Goal: Task Accomplishment & Management: Manage account settings

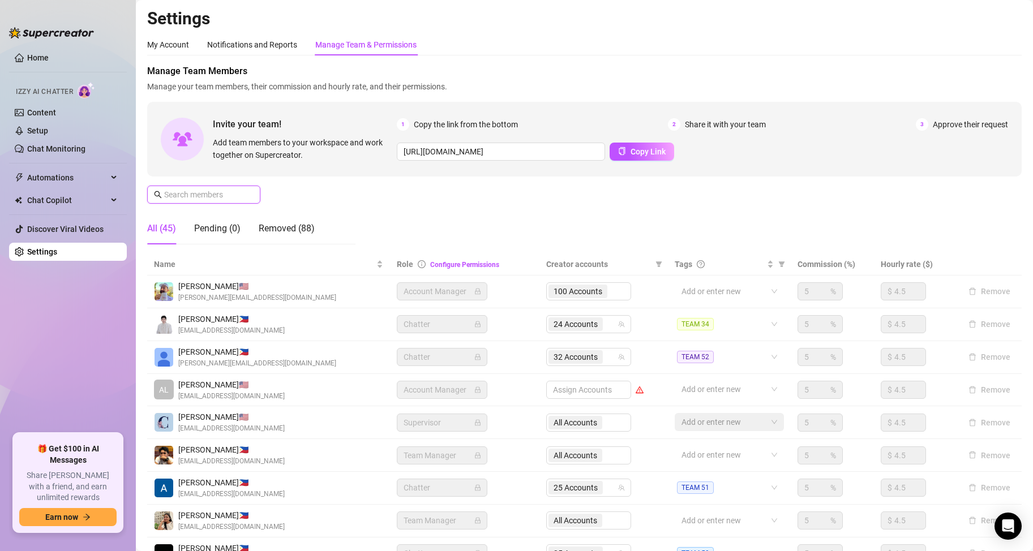
click at [205, 193] on input "text" at bounding box center [204, 194] width 80 height 12
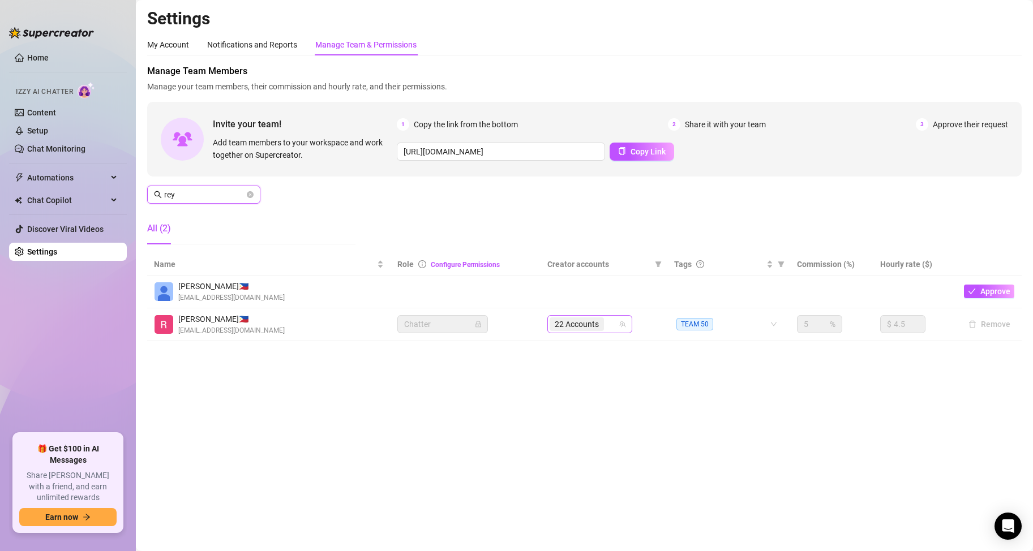
click at [609, 324] on div "22 Accounts" at bounding box center [583, 324] width 68 height 16
type input "rey"
click at [605, 326] on div "22 Accounts" at bounding box center [577, 324] width 57 height 16
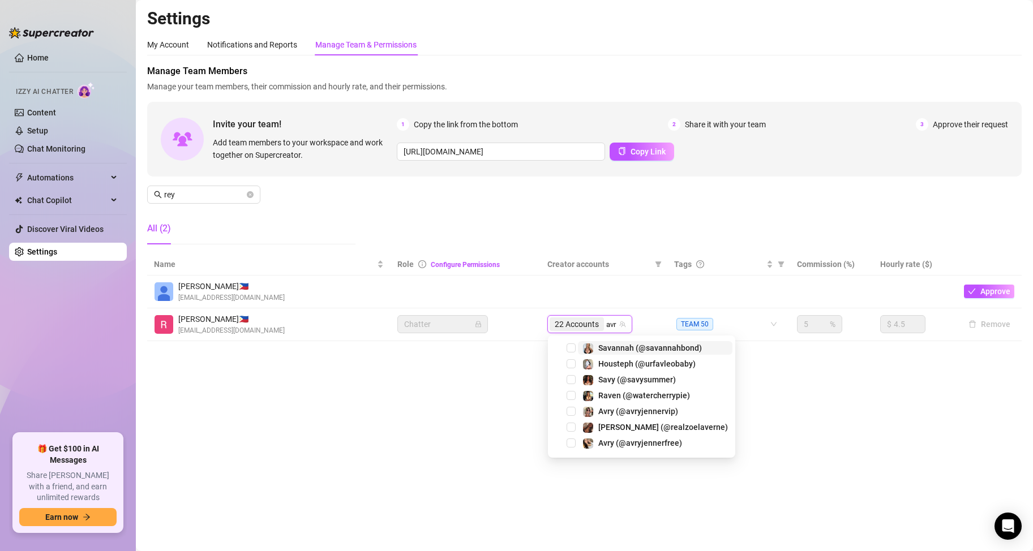
type input "avry"
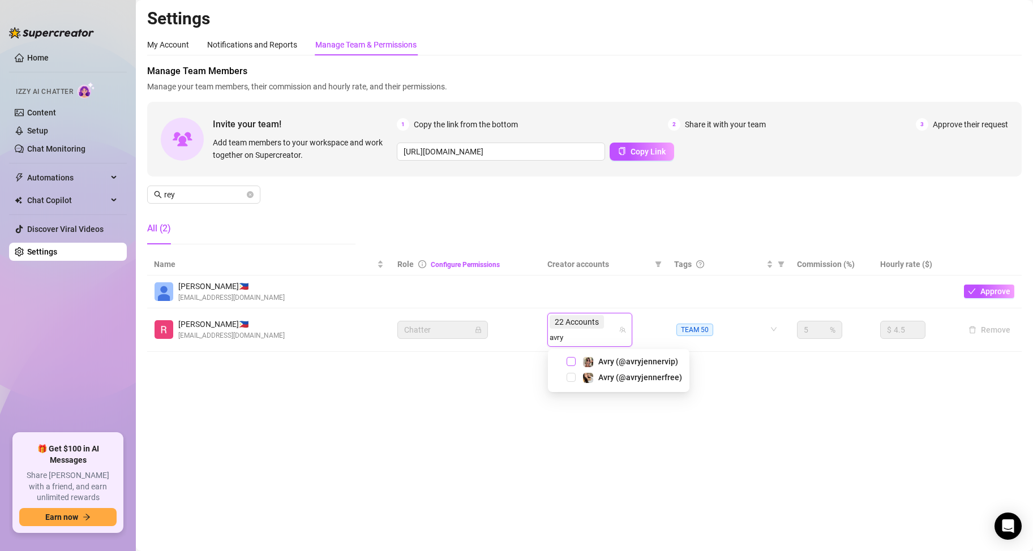
click at [570, 363] on span "Select tree node" at bounding box center [570, 361] width 9 height 9
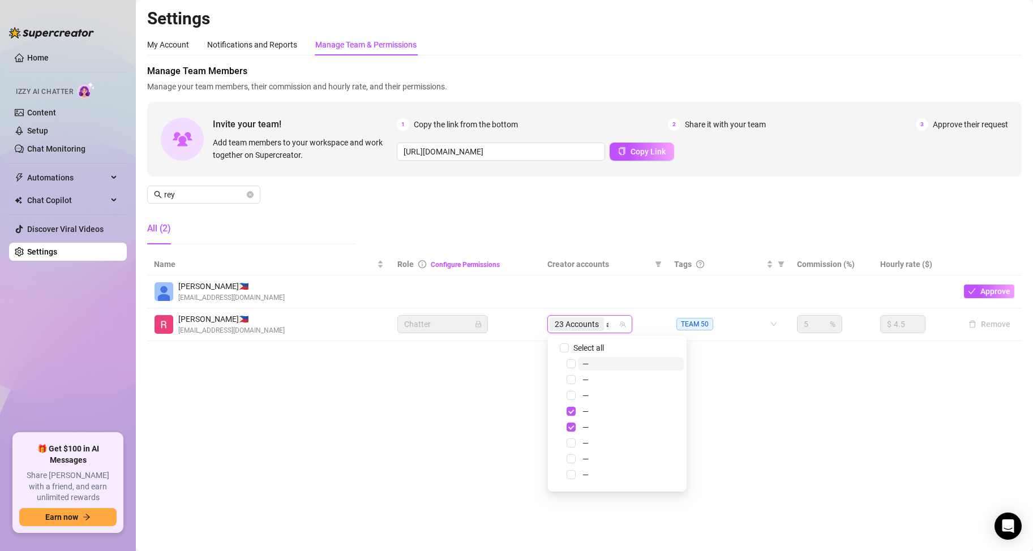
type input "avry"
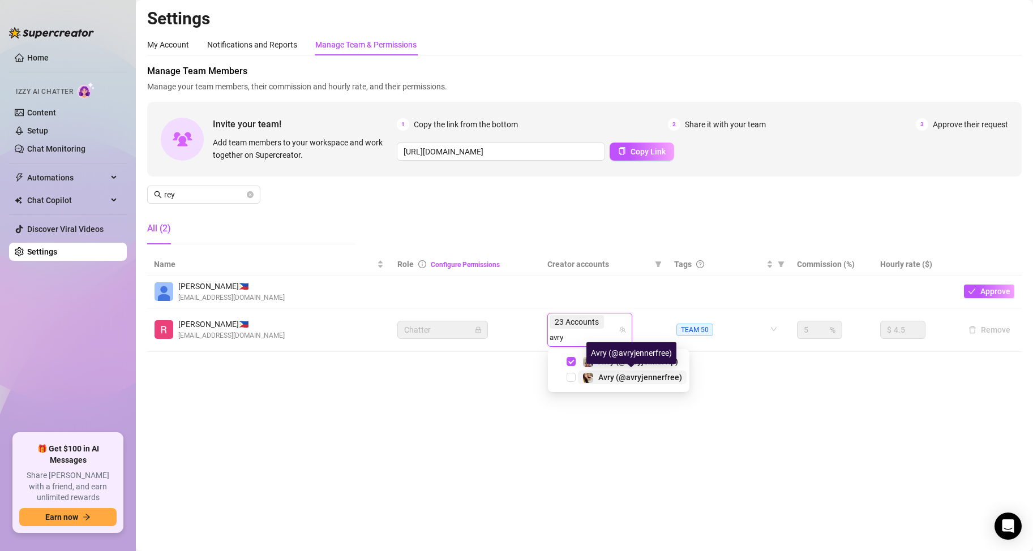
click at [617, 375] on span "Avry (@avryjennerfree)" at bounding box center [640, 377] width 84 height 9
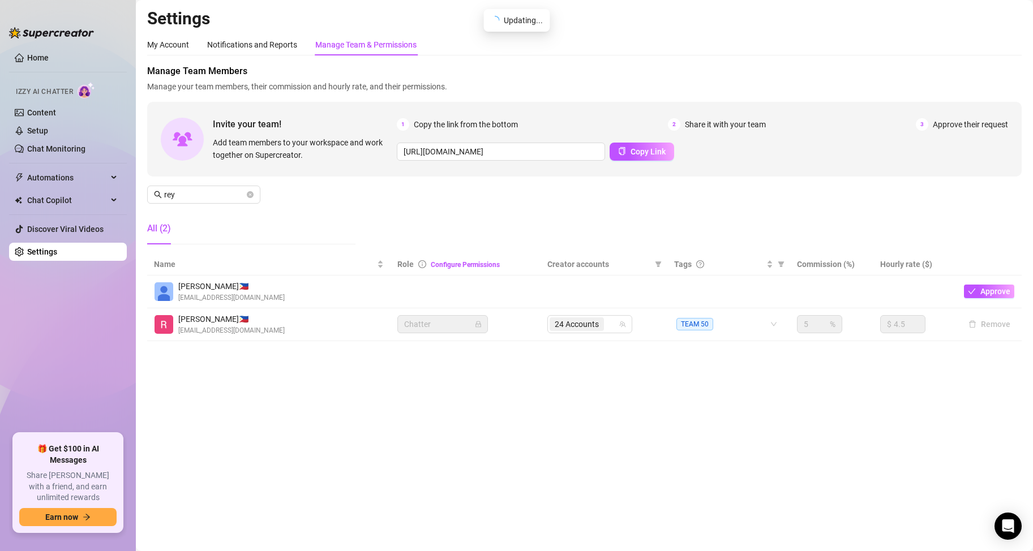
click at [608, 322] on input "search" at bounding box center [607, 324] width 2 height 14
type input "avry"
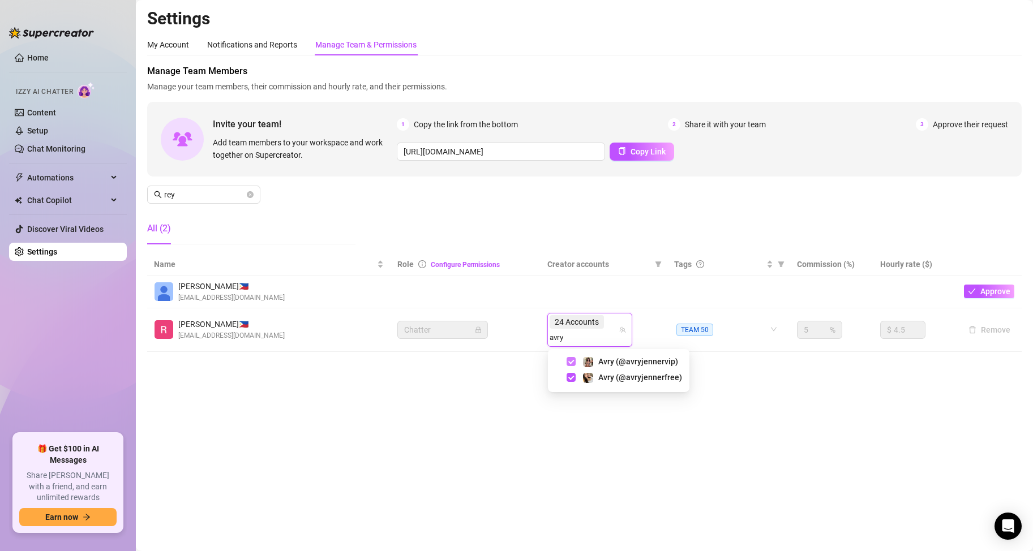
click at [574, 363] on span "Select tree node" at bounding box center [570, 361] width 9 height 9
type input "avry"
click at [597, 360] on div "Avry (@avryjennervip)" at bounding box center [630, 362] width 96 height 14
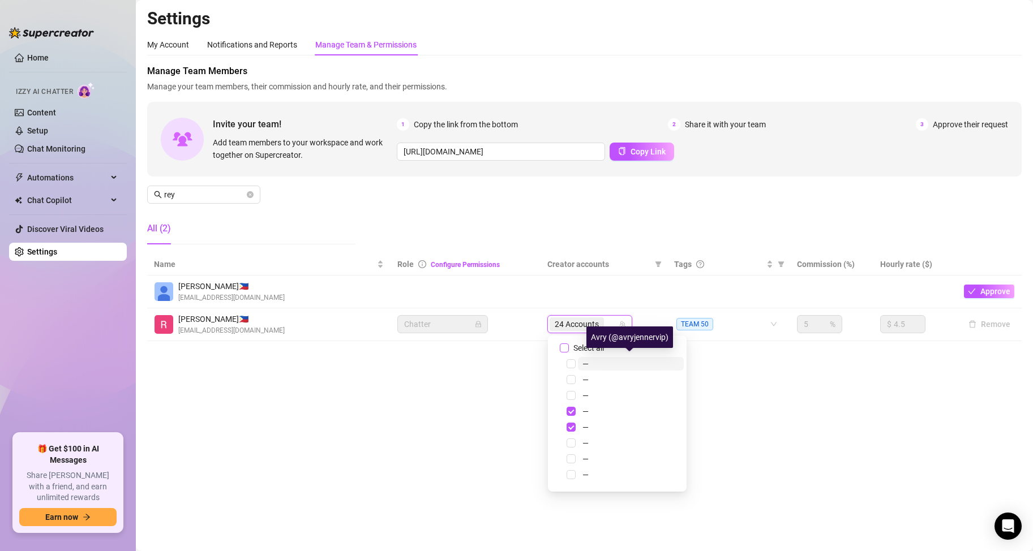
click at [607, 322] on input "search" at bounding box center [607, 324] width 2 height 14
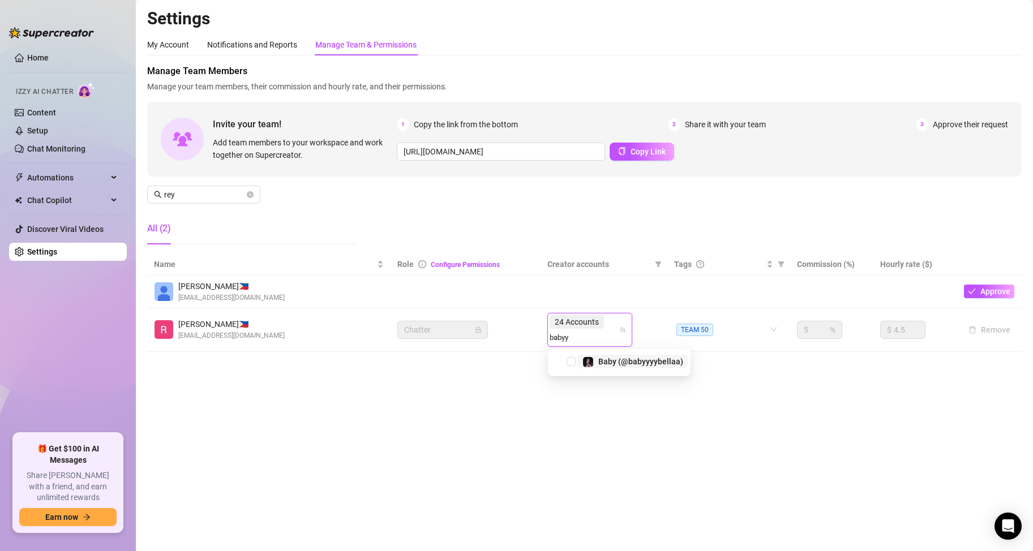
type input "babyyy"
click at [571, 359] on span "Select tree node" at bounding box center [570, 361] width 9 height 9
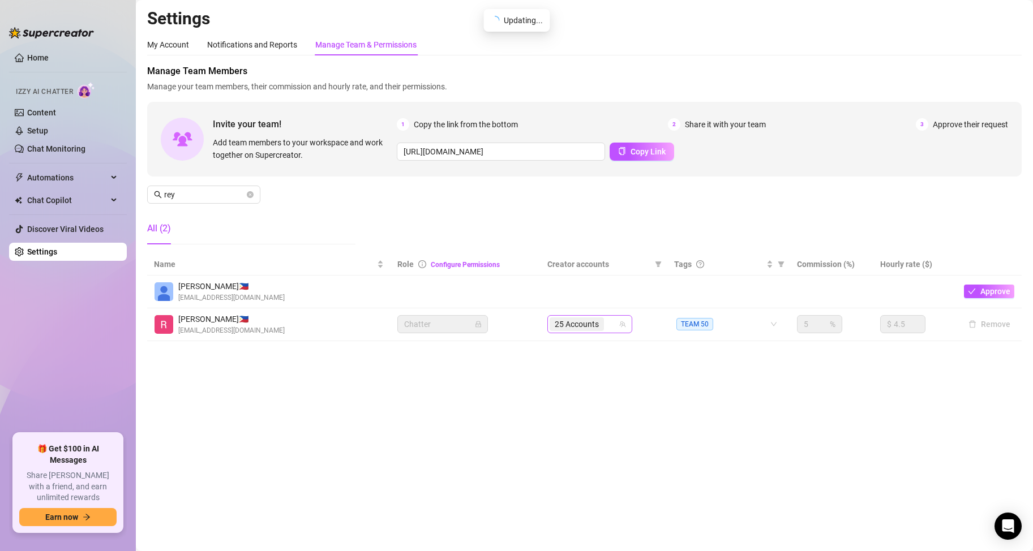
click at [606, 325] on div "25 Accounts" at bounding box center [577, 324] width 57 height 16
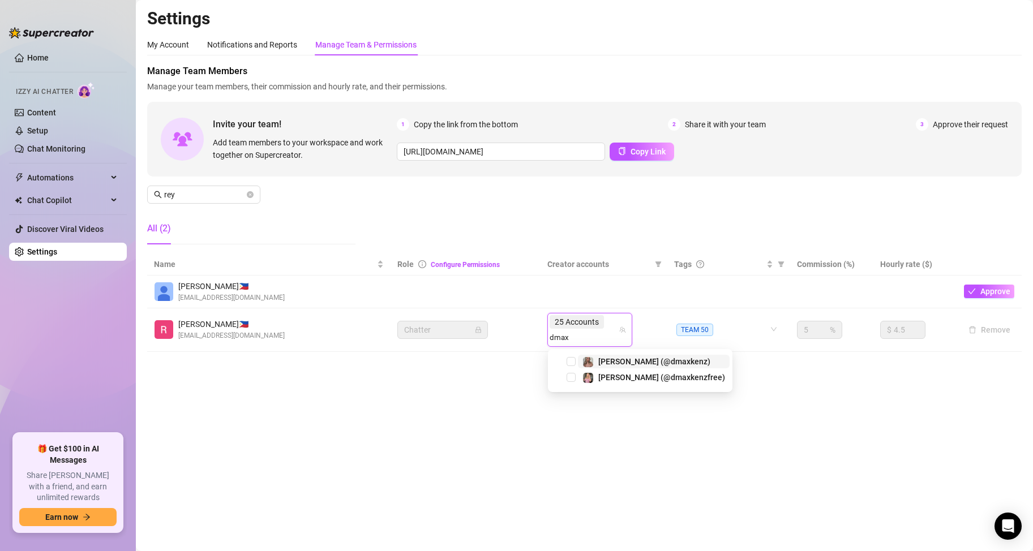
type input "dmaxk"
click at [571, 362] on span "Select tree node" at bounding box center [570, 361] width 9 height 9
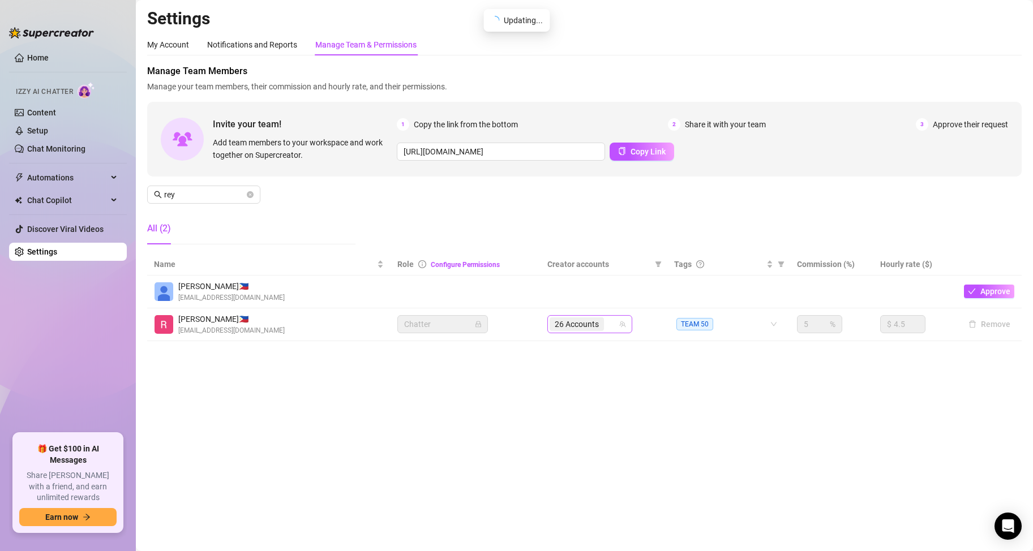
click at [608, 328] on input "search" at bounding box center [607, 324] width 2 height 14
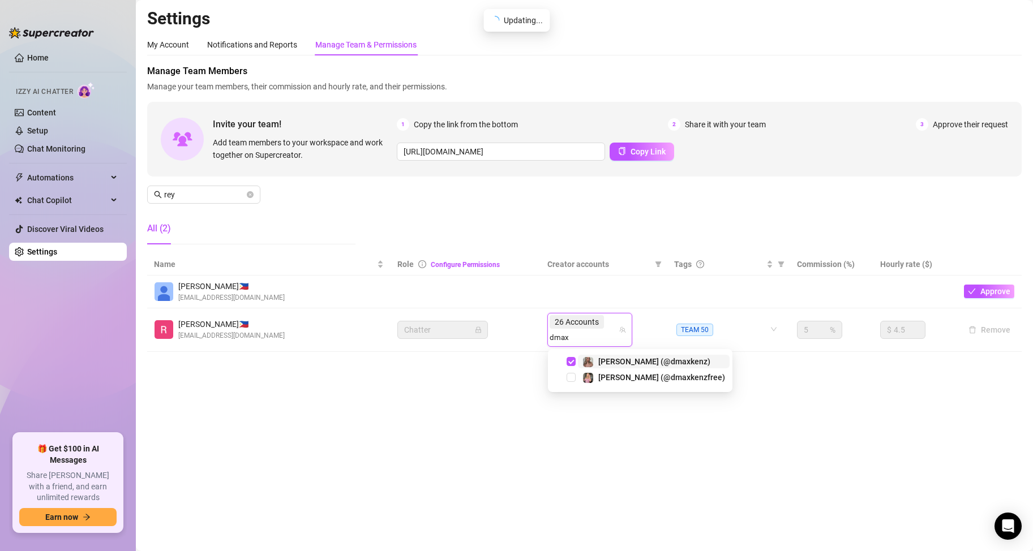
type input "dmaxk"
click at [569, 379] on span "Select tree node" at bounding box center [570, 377] width 9 height 9
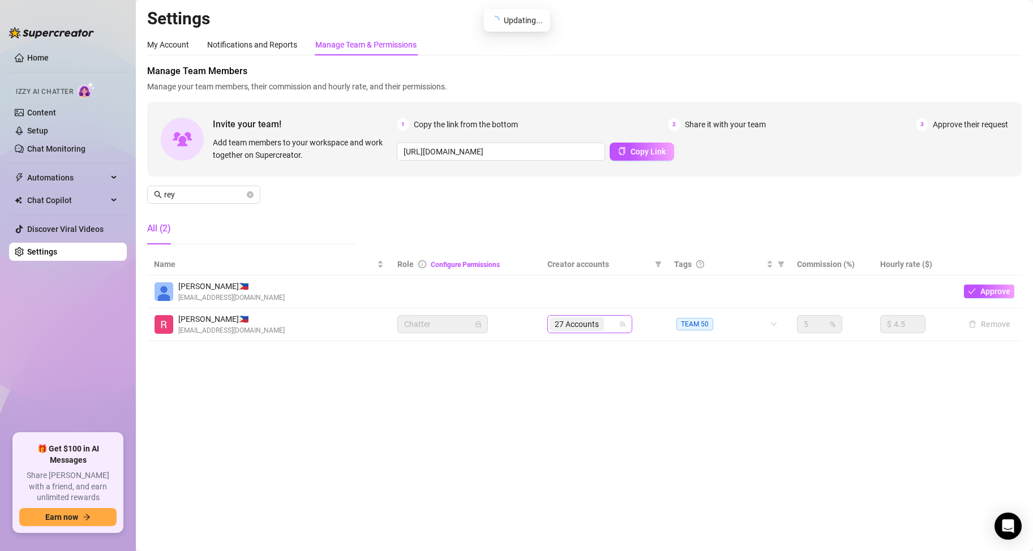
click at [608, 324] on input "search" at bounding box center [607, 324] width 2 height 14
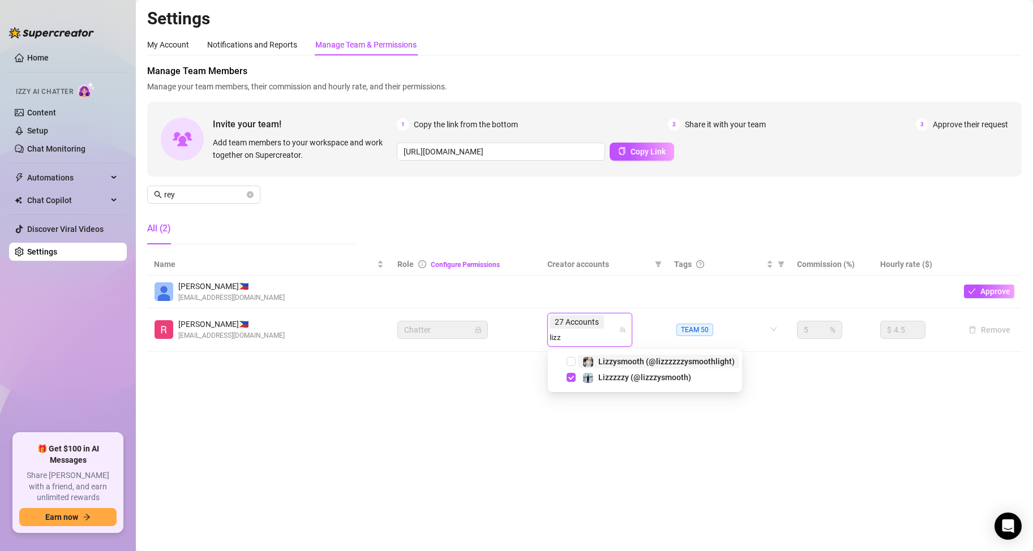
type input "lizzz"
click at [567, 360] on span "Select tree node" at bounding box center [570, 361] width 9 height 9
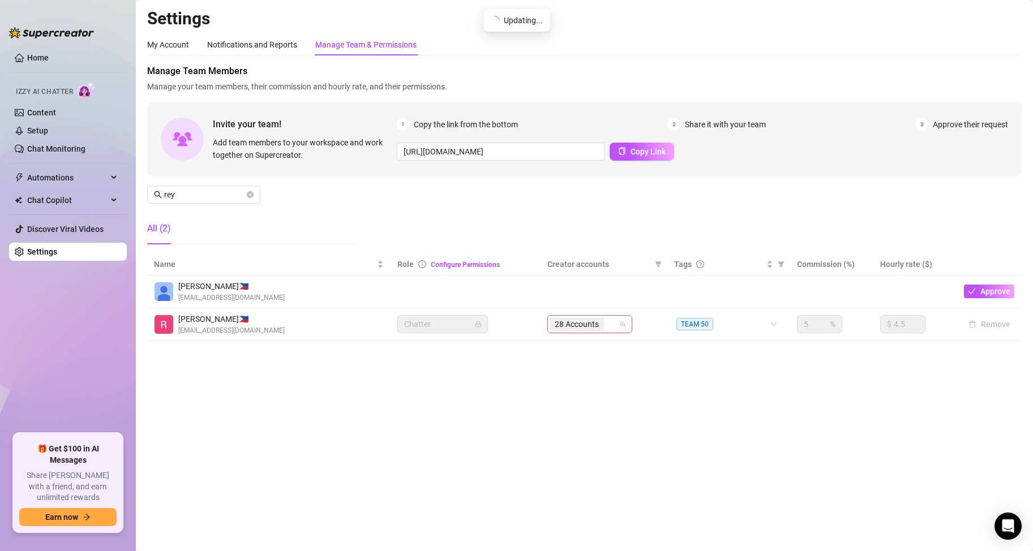
click at [606, 324] on div "28 Accounts" at bounding box center [577, 324] width 57 height 16
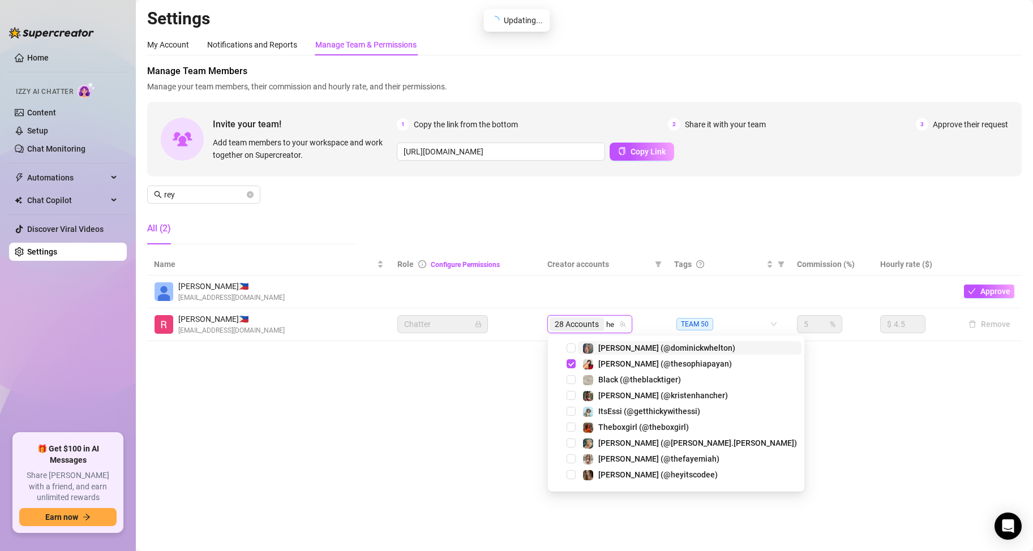
type input "hey"
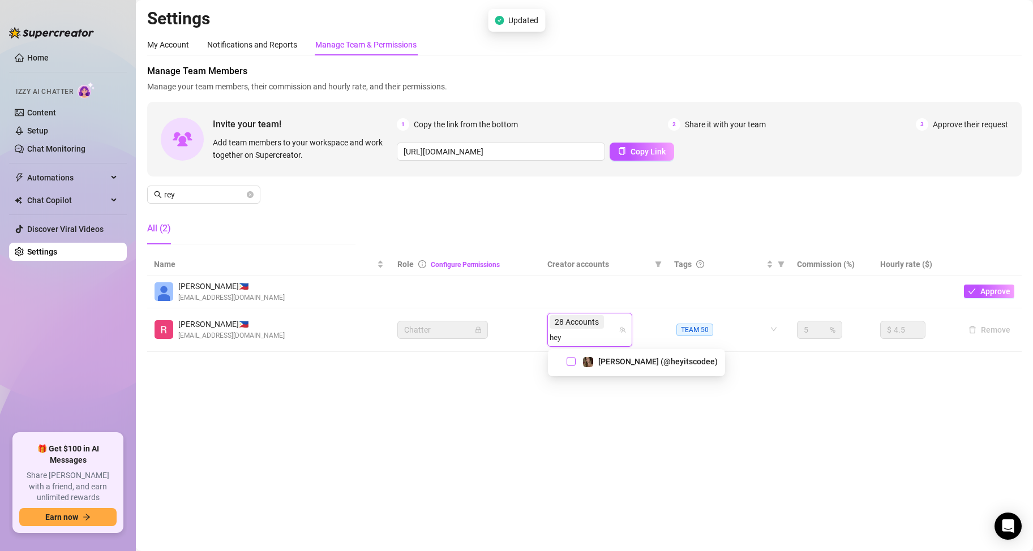
click at [570, 362] on span "Select tree node" at bounding box center [570, 361] width 9 height 9
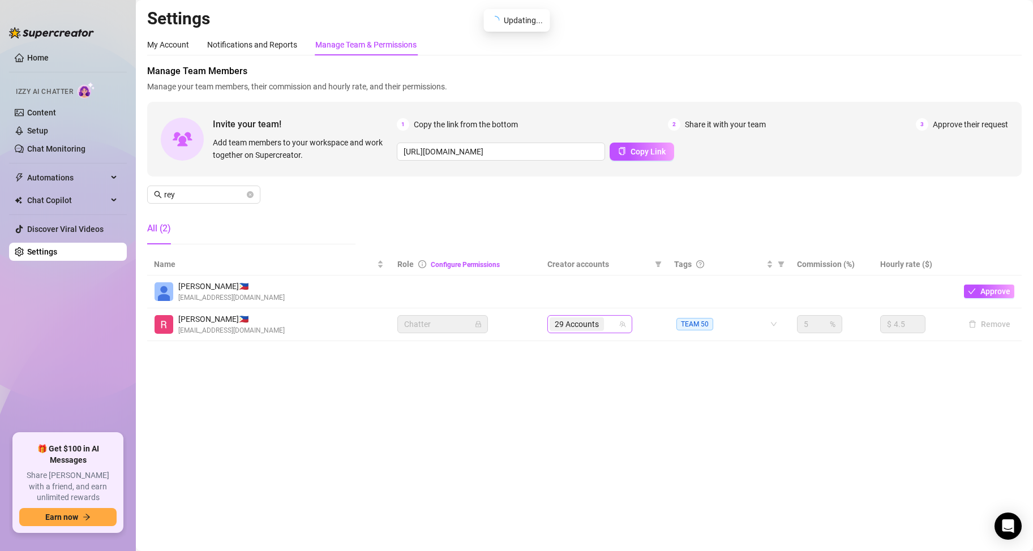
click at [608, 325] on input "search" at bounding box center [607, 324] width 2 height 14
type input "kayb"
click at [614, 322] on div "29 Accounts kayb" at bounding box center [583, 324] width 68 height 16
click at [610, 325] on div "29 Accounts kayb" at bounding box center [583, 324] width 68 height 16
click at [609, 325] on div "29 Accounts" at bounding box center [583, 324] width 68 height 16
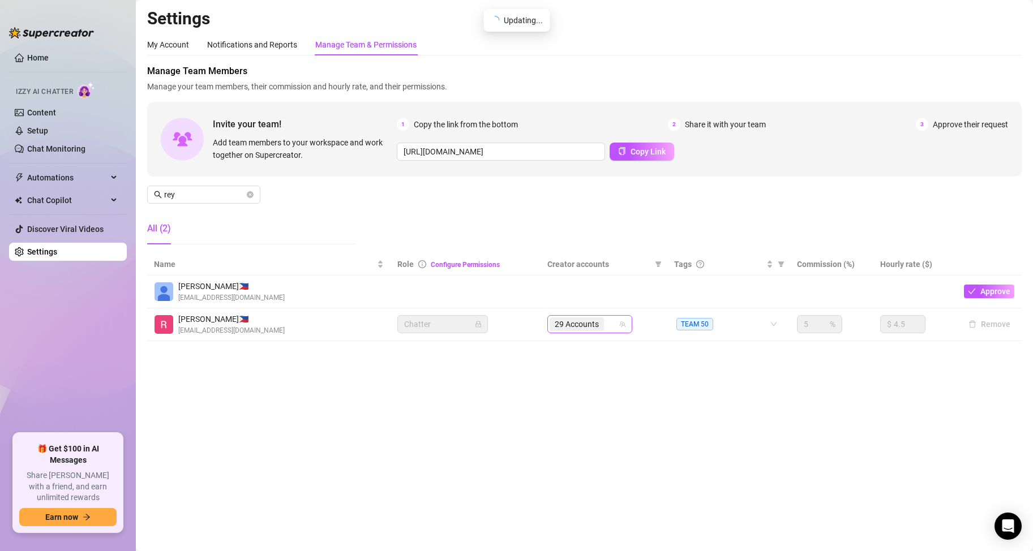
click at [608, 326] on input "search" at bounding box center [607, 324] width 2 height 14
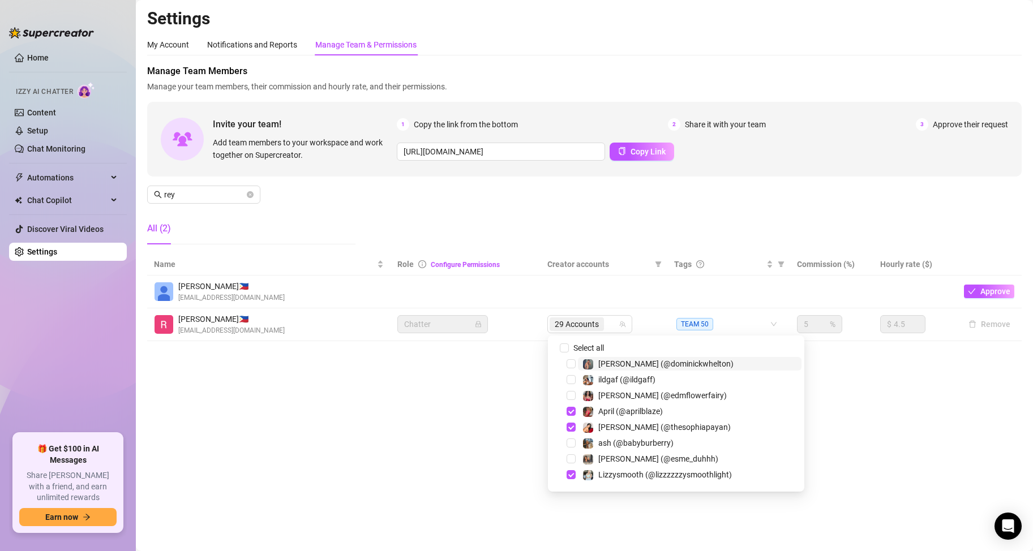
click at [612, 326] on div "29 Accounts" at bounding box center [583, 324] width 68 height 16
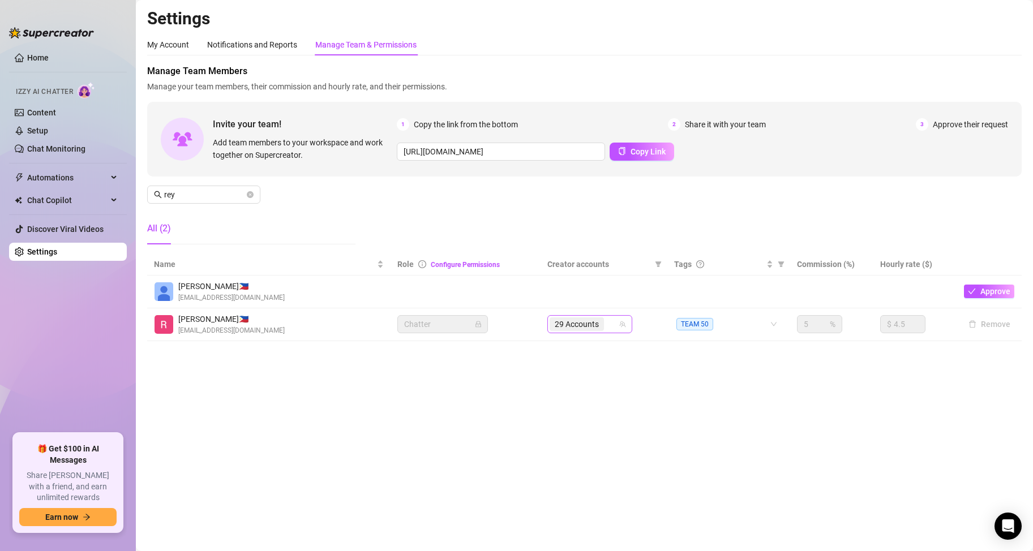
click at [609, 326] on div "29 Accounts" at bounding box center [583, 324] width 68 height 16
click at [607, 324] on input "search" at bounding box center [607, 324] width 2 height 14
type input "KAYB"
click at [606, 325] on div "29 Accounts" at bounding box center [577, 324] width 57 height 16
click at [610, 325] on div "29 Accounts" at bounding box center [583, 324] width 68 height 16
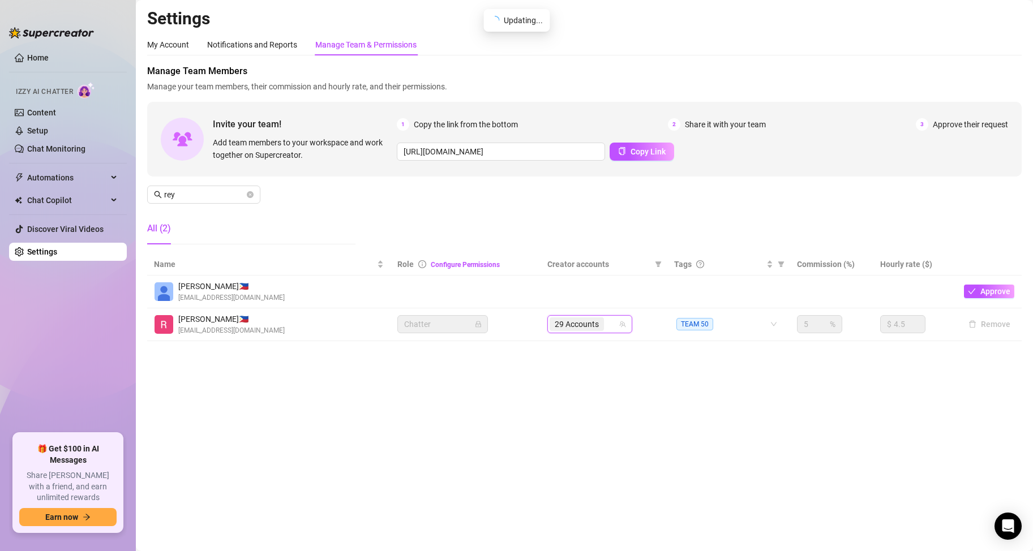
click at [607, 323] on input "search" at bounding box center [607, 324] width 2 height 14
type input "KA"
click at [611, 325] on div "29 Accounts KA" at bounding box center [583, 324] width 68 height 16
type input "KA"
click at [605, 321] on div "29 Accounts" at bounding box center [577, 324] width 57 height 16
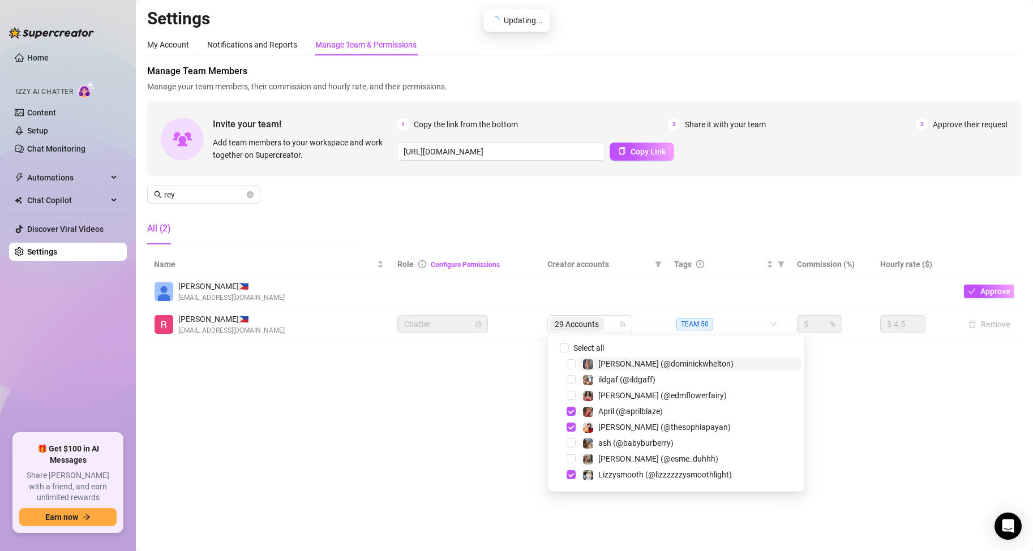
click at [608, 326] on input "search" at bounding box center [607, 324] width 2 height 14
type input "k"
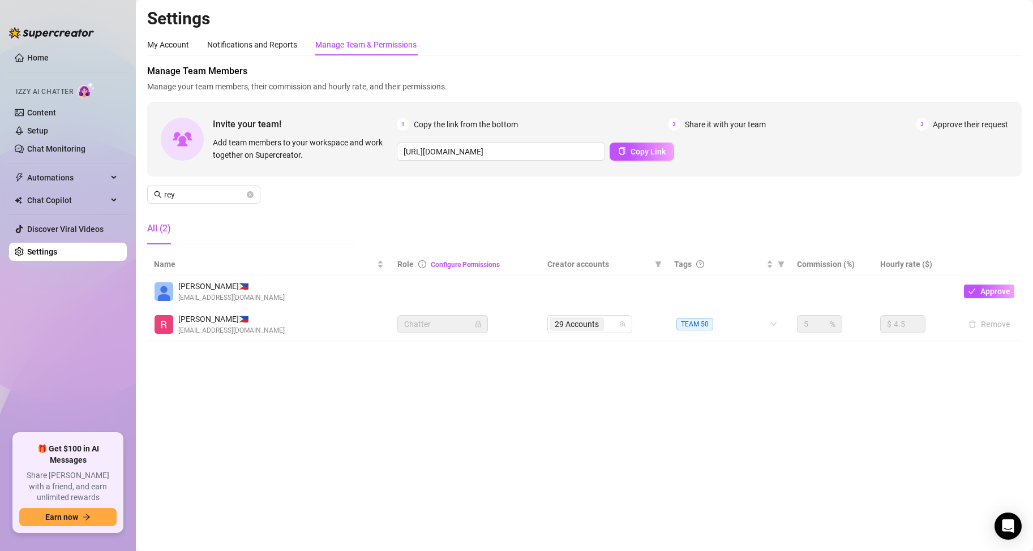
click at [610, 322] on div "29 Accounts" at bounding box center [583, 324] width 68 height 16
click at [610, 320] on div "29 Accounts" at bounding box center [583, 324] width 68 height 16
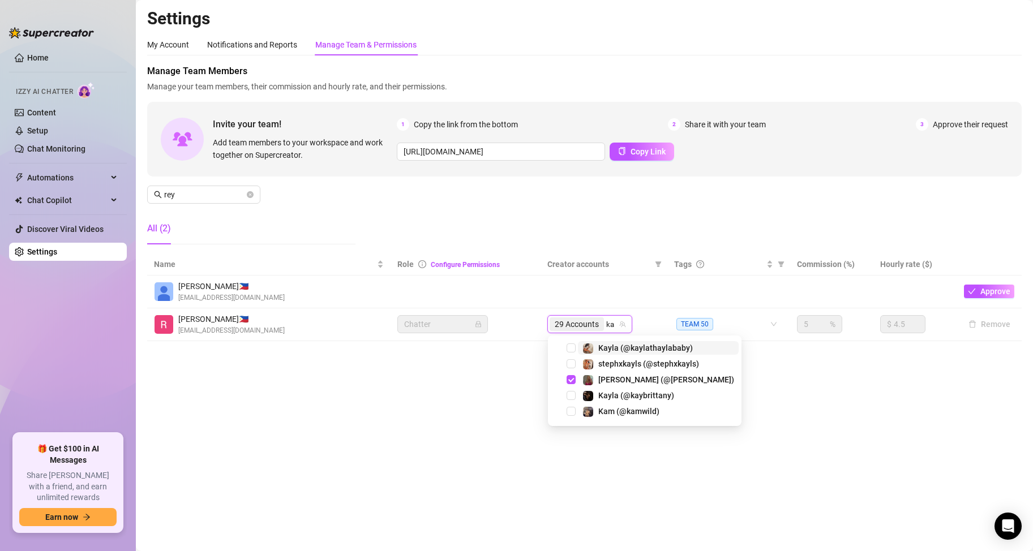
type input "[PERSON_NAME]"
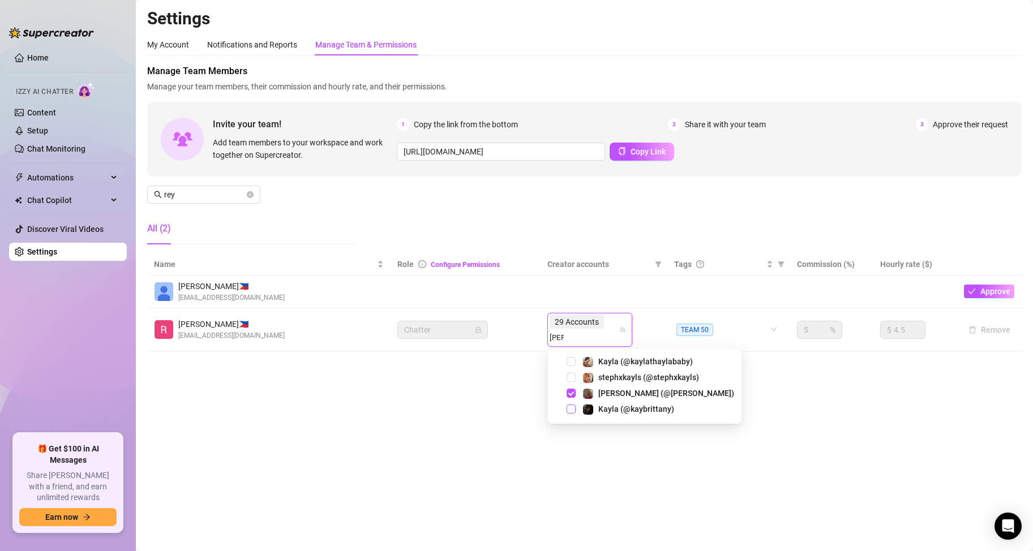
click at [573, 407] on span "Select tree node" at bounding box center [570, 409] width 9 height 9
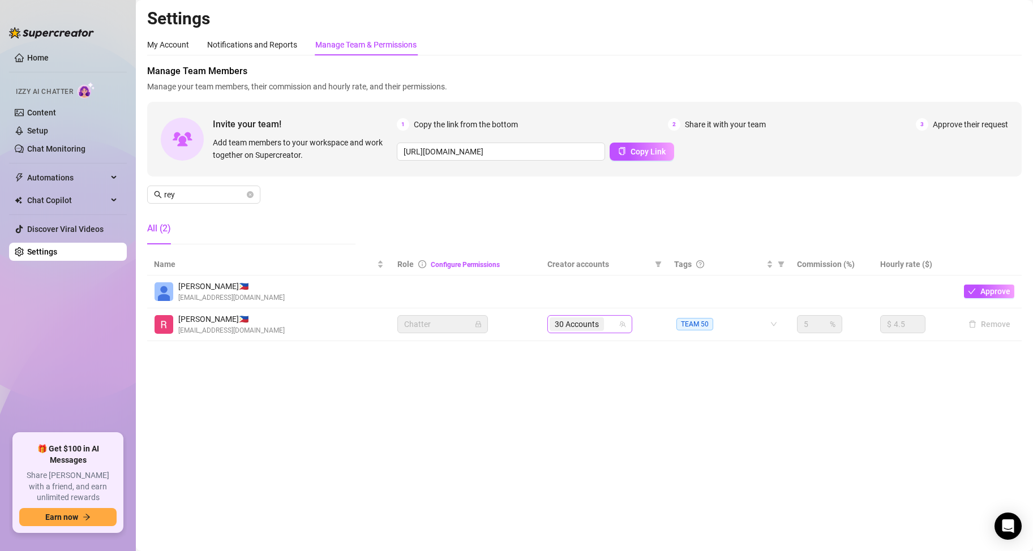
click at [608, 327] on input "search" at bounding box center [607, 324] width 2 height 14
type input "litt"
click at [610, 320] on input "litt" at bounding box center [608, 324] width 4 height 14
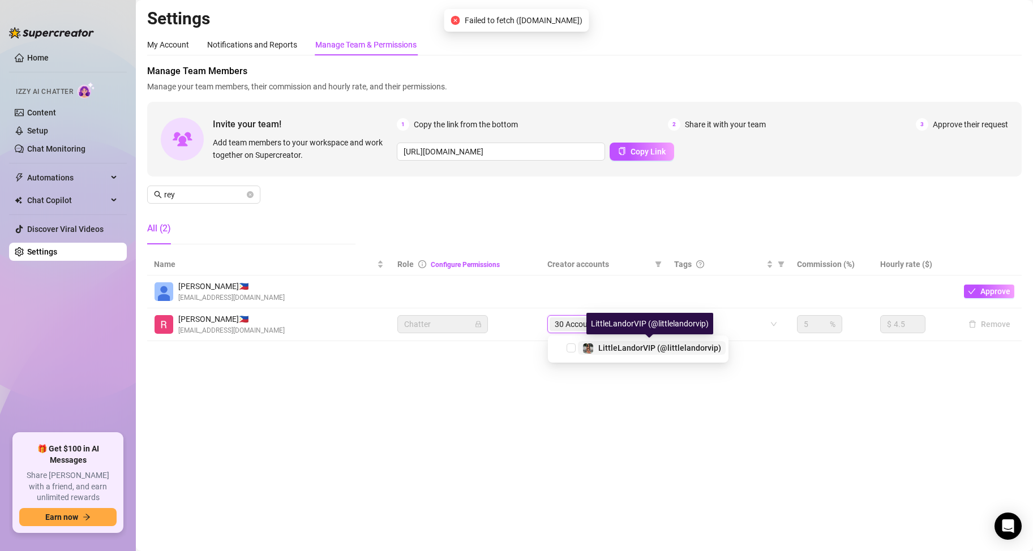
click at [631, 346] on span "LittleLandorVIP (@littlelandorvip)" at bounding box center [659, 347] width 123 height 9
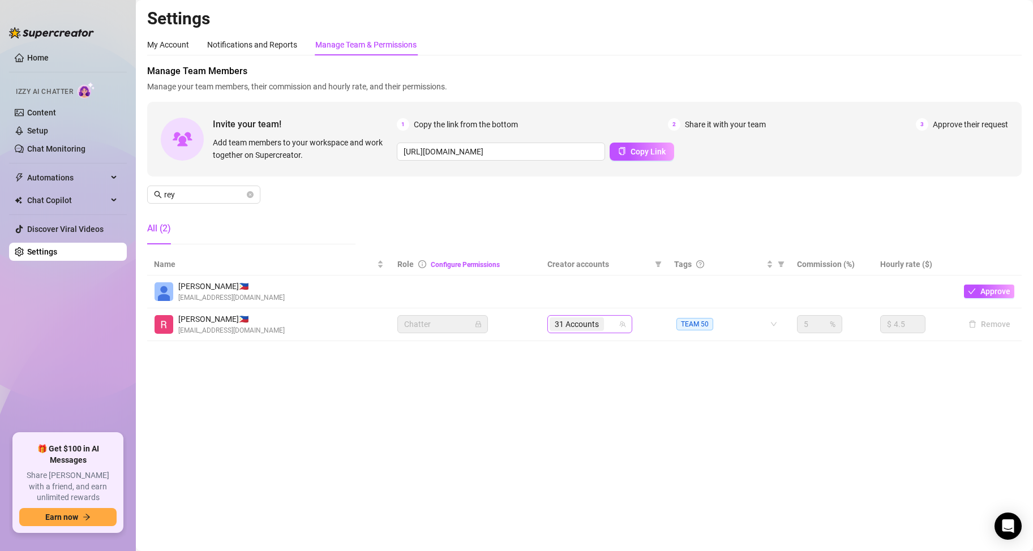
click at [608, 326] on input "search" at bounding box center [607, 324] width 2 height 14
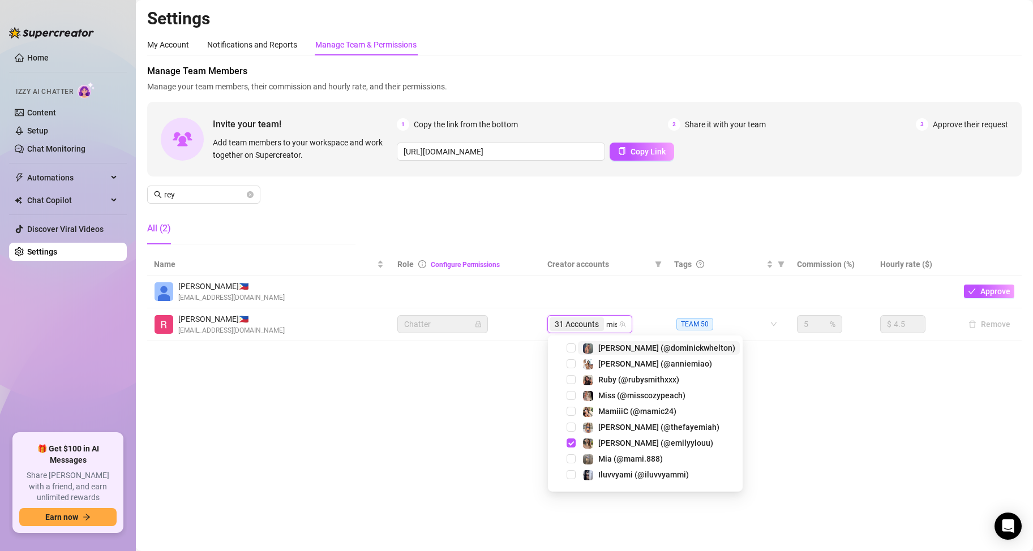
type input "miss"
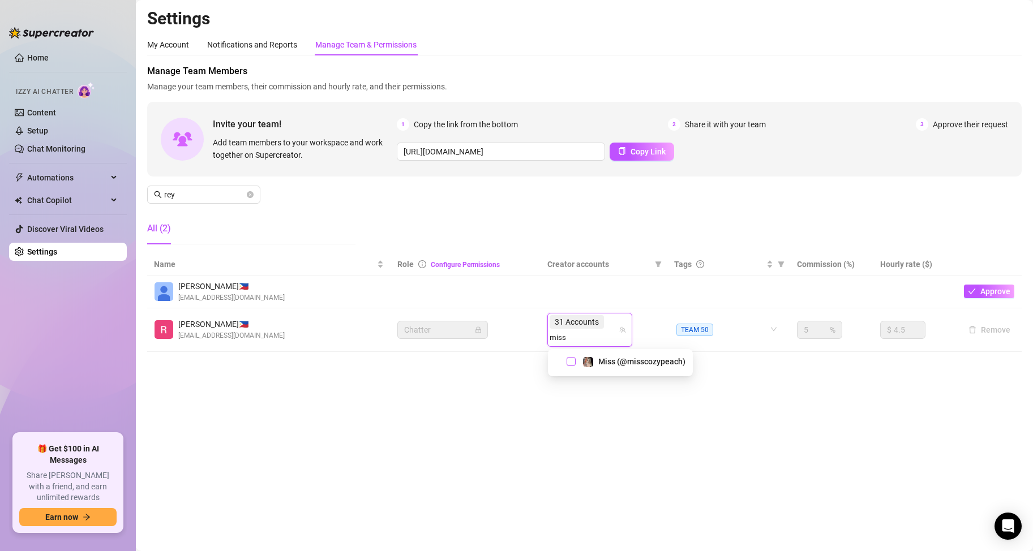
click at [573, 363] on span "Select tree node" at bounding box center [570, 361] width 9 height 9
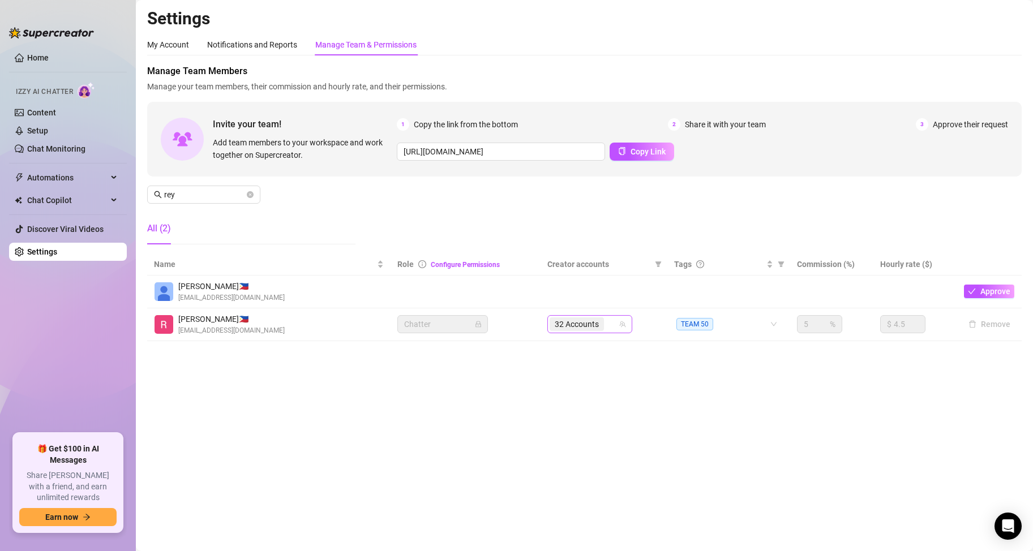
click at [608, 326] on input "search" at bounding box center [607, 324] width 2 height 14
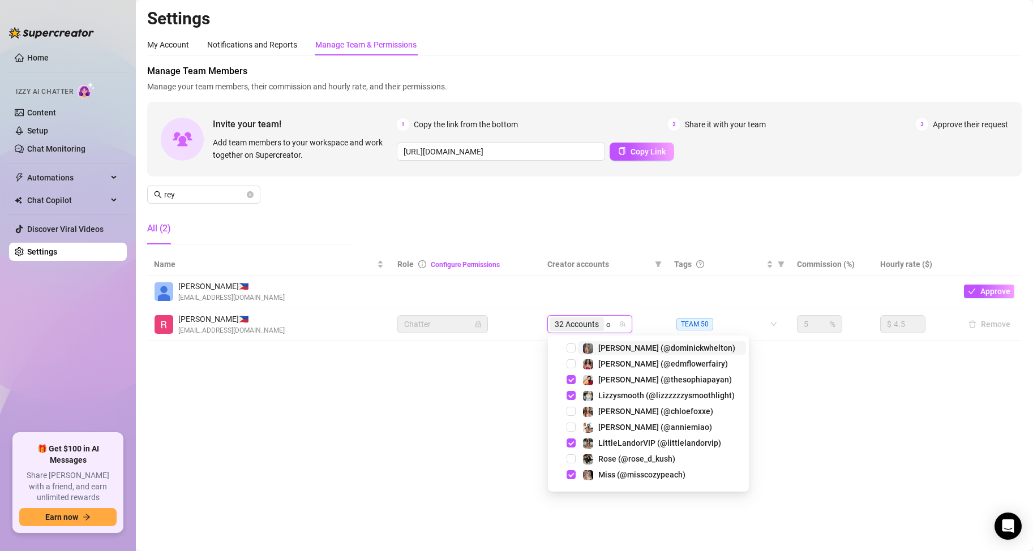
type input "oh"
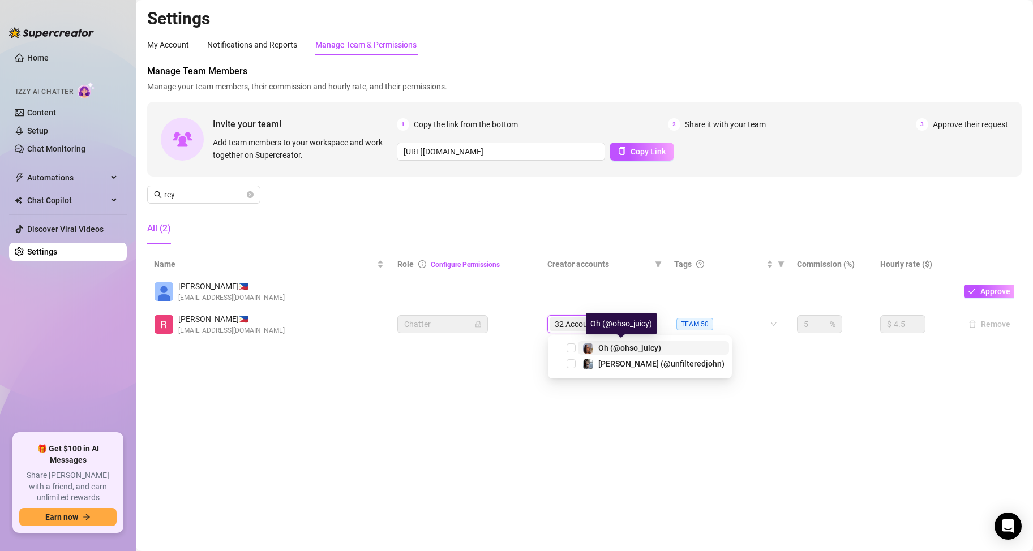
click at [597, 349] on div "Oh (@ohso_juicy)" at bounding box center [621, 348] width 79 height 14
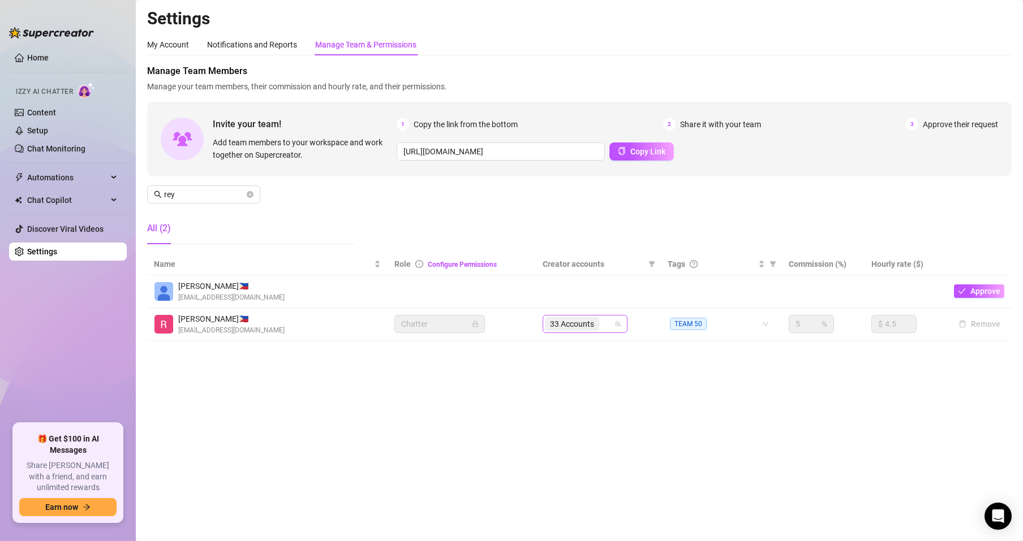
click at [604, 326] on input "search" at bounding box center [602, 324] width 2 height 14
click at [604, 324] on input "search" at bounding box center [602, 324] width 2 height 14
click at [604, 326] on input "search" at bounding box center [602, 324] width 2 height 14
type input "k"
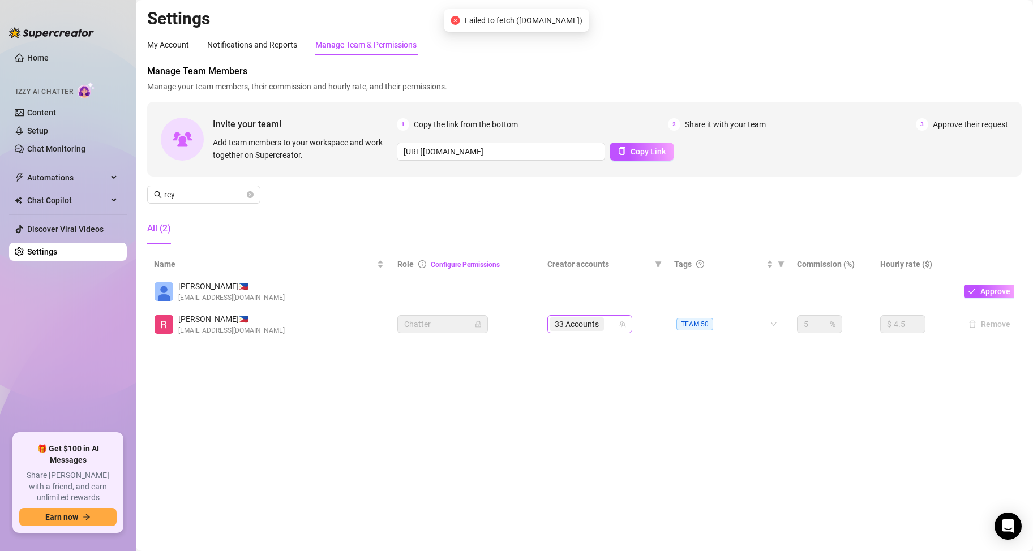
click at [608, 327] on input "search" at bounding box center [607, 324] width 2 height 14
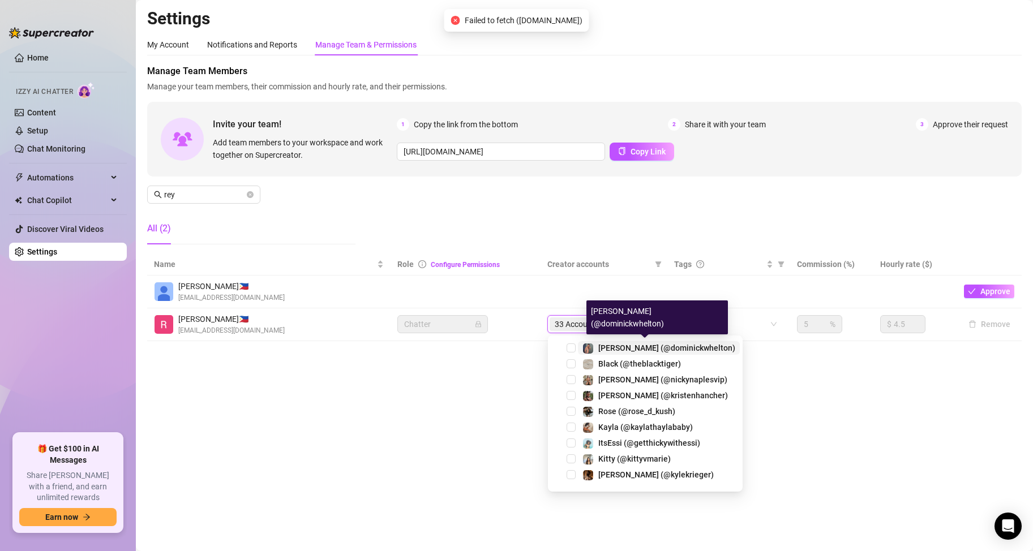
type input "kir"
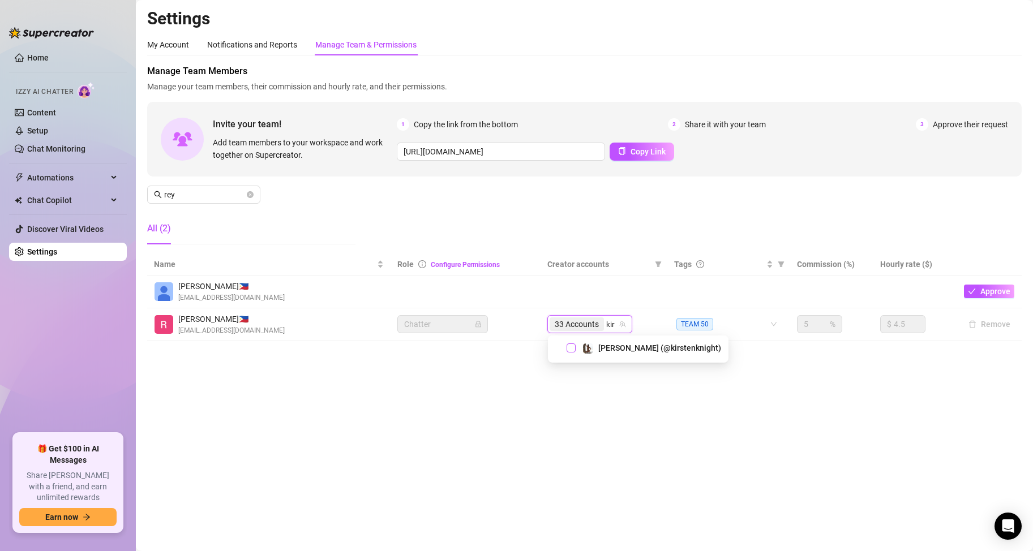
click at [573, 349] on span "Select tree node" at bounding box center [570, 347] width 9 height 9
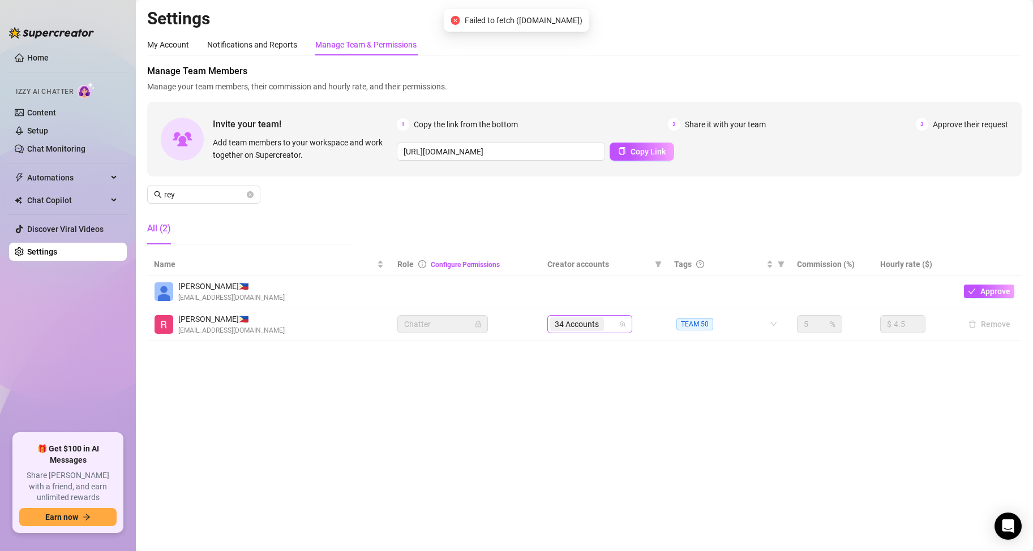
click at [608, 325] on input "search" at bounding box center [607, 324] width 2 height 14
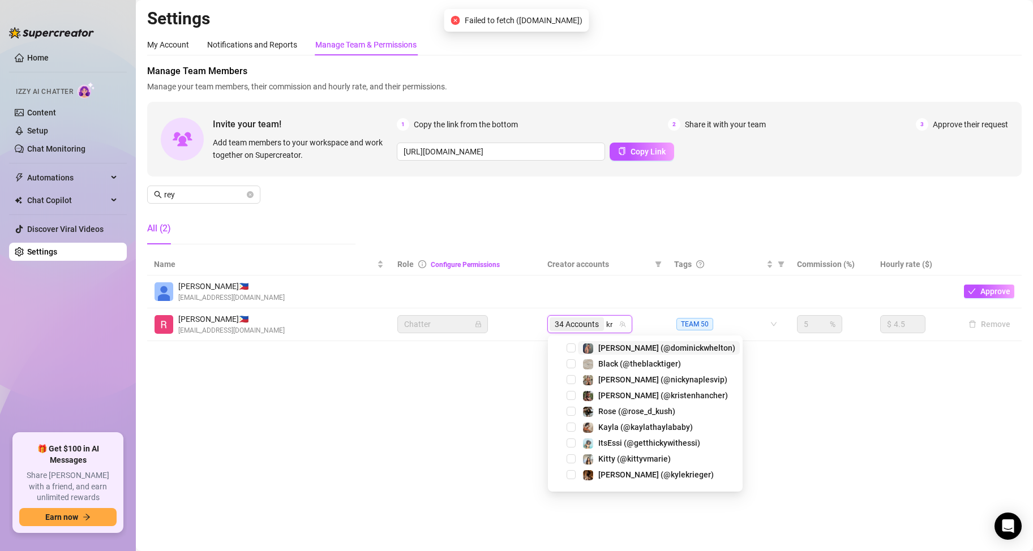
type input "kri"
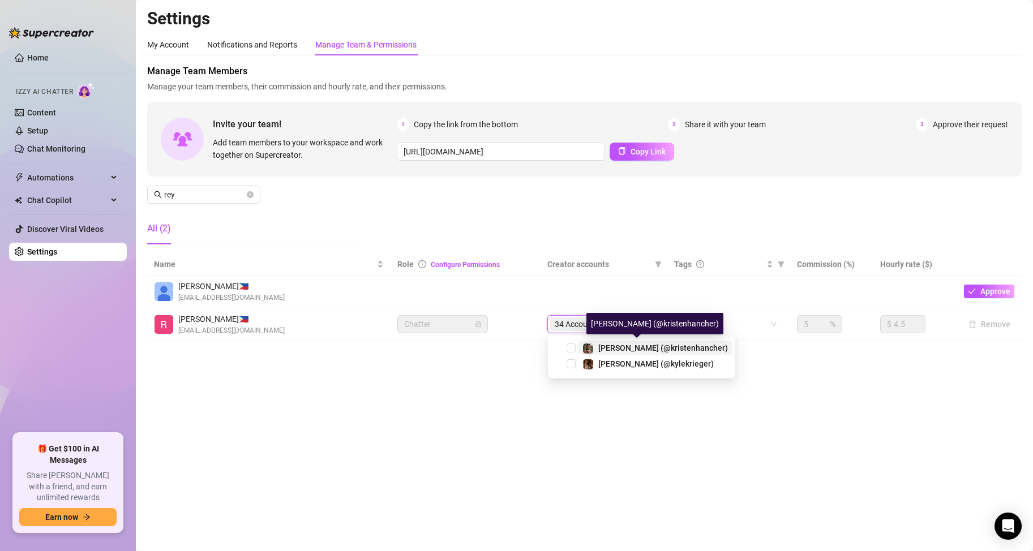
click at [593, 344] on span at bounding box center [587, 348] width 11 height 11
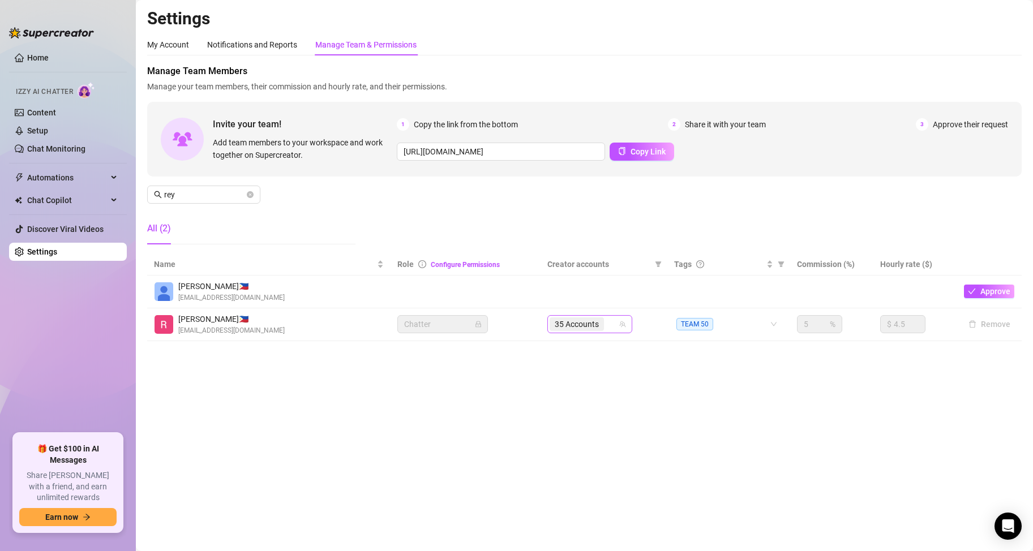
click at [609, 325] on div "35 Accounts" at bounding box center [583, 324] width 68 height 16
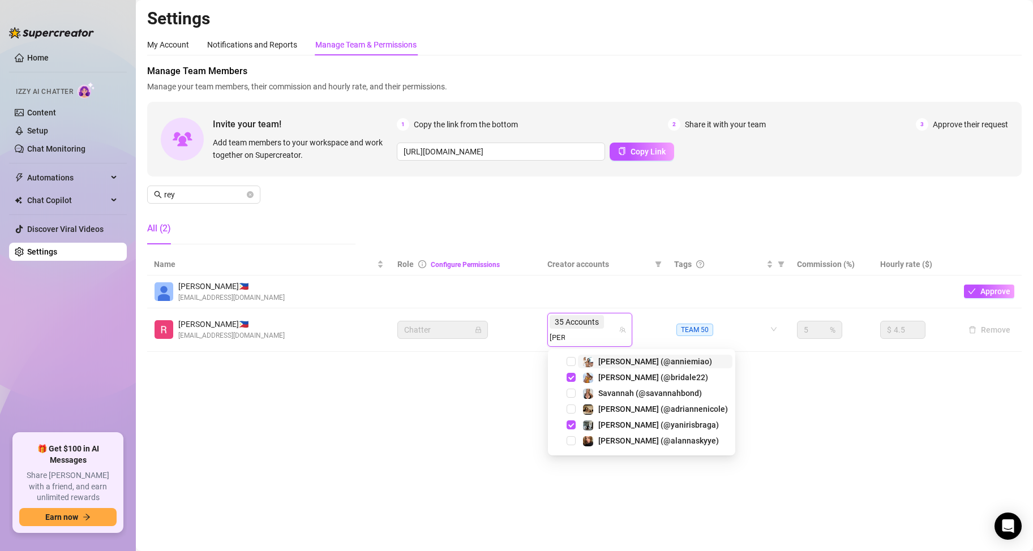
type input "anni"
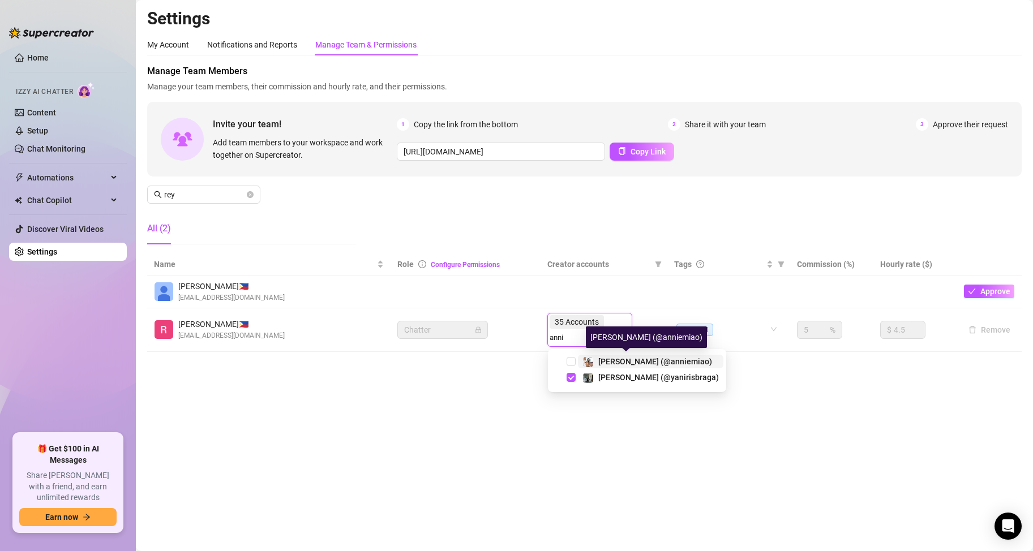
click at [604, 364] on span "[PERSON_NAME] (@anniemiao)" at bounding box center [655, 361] width 114 height 9
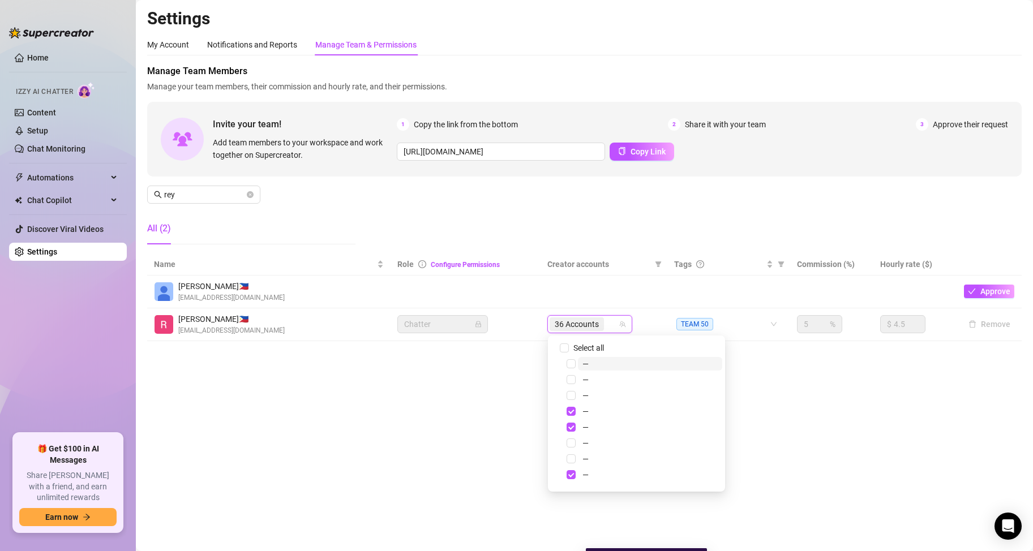
click at [607, 325] on input "search" at bounding box center [607, 324] width 2 height 14
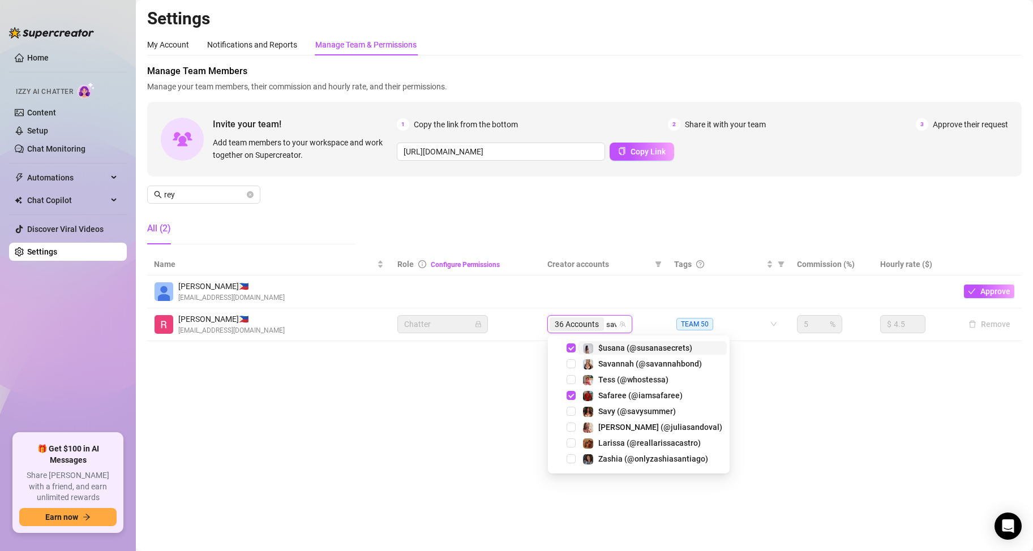
type input "savy"
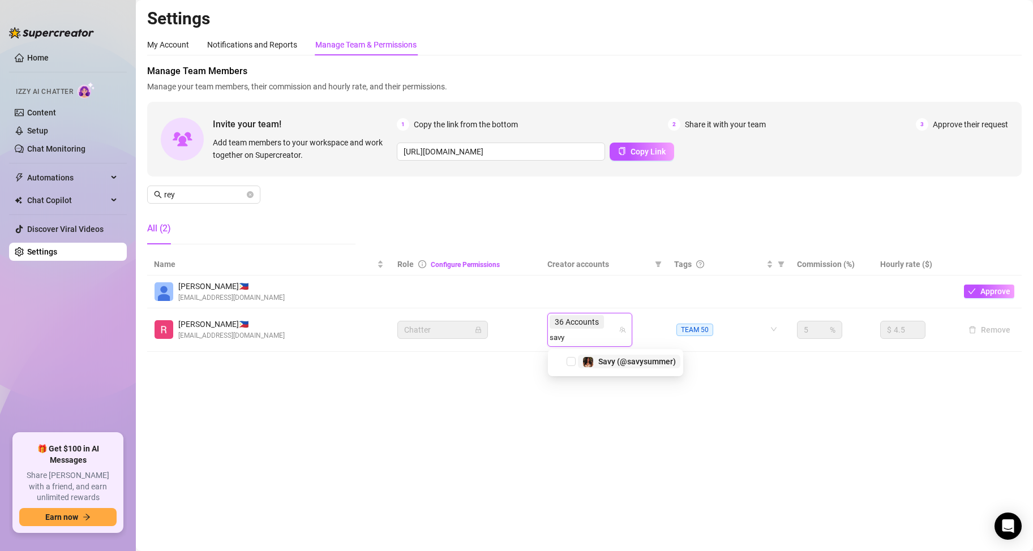
click at [601, 360] on span "Savy (@savysummer)" at bounding box center [637, 361] width 78 height 9
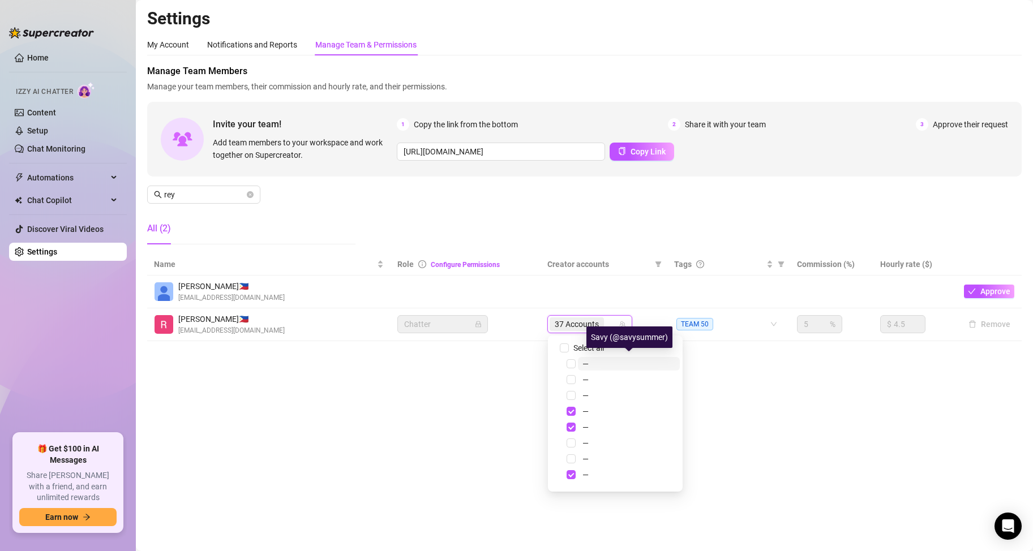
click at [607, 322] on input "search" at bounding box center [607, 324] width 2 height 14
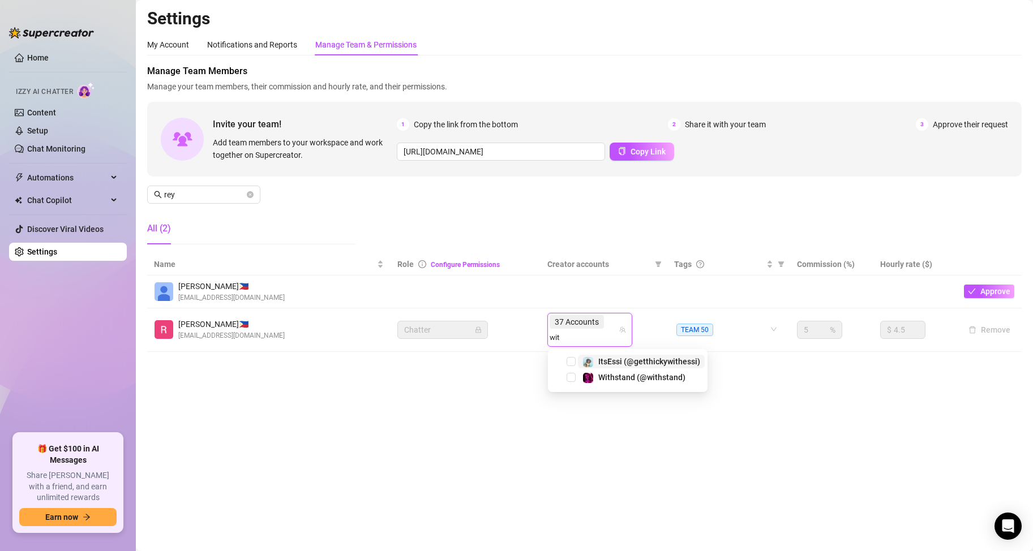
type input "with"
click at [590, 376] on img at bounding box center [588, 378] width 10 height 10
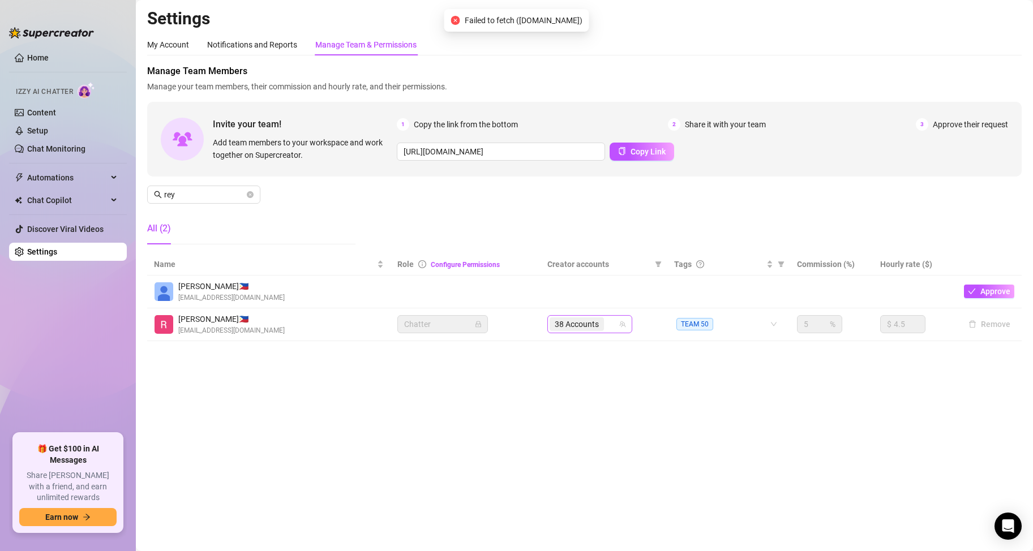
click at [607, 324] on input "search" at bounding box center [607, 324] width 2 height 14
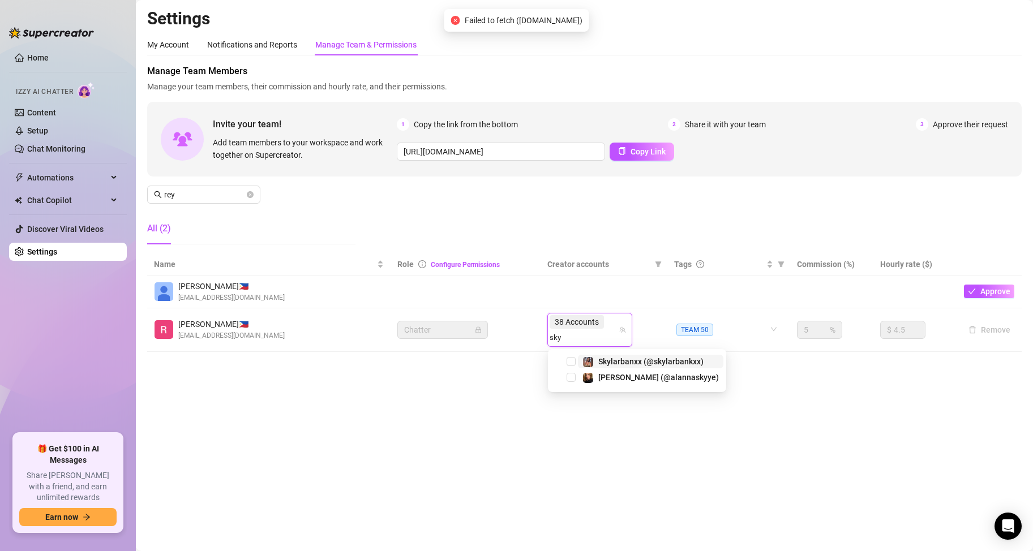
type input "skyl"
click at [605, 362] on span "Skylarbanxx (@skylarbankxx)" at bounding box center [650, 361] width 105 height 9
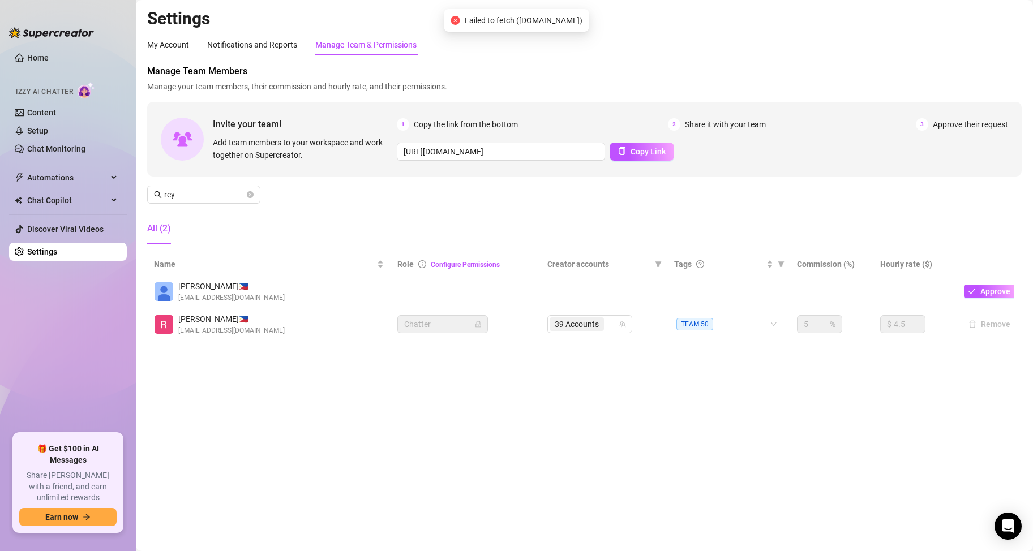
click at [608, 320] on input "search" at bounding box center [607, 324] width 2 height 14
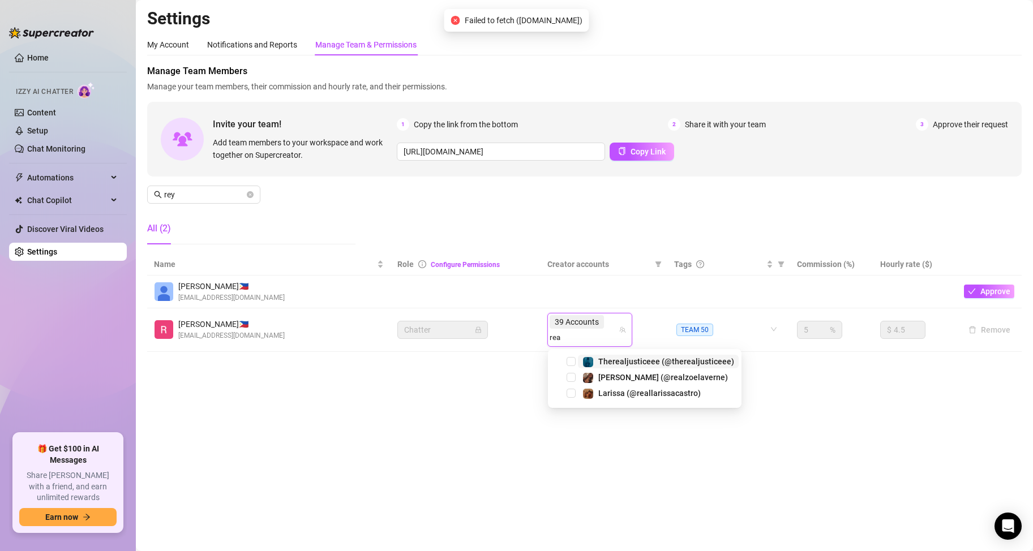
type input "real"
click at [571, 392] on span "Select tree node" at bounding box center [570, 393] width 9 height 9
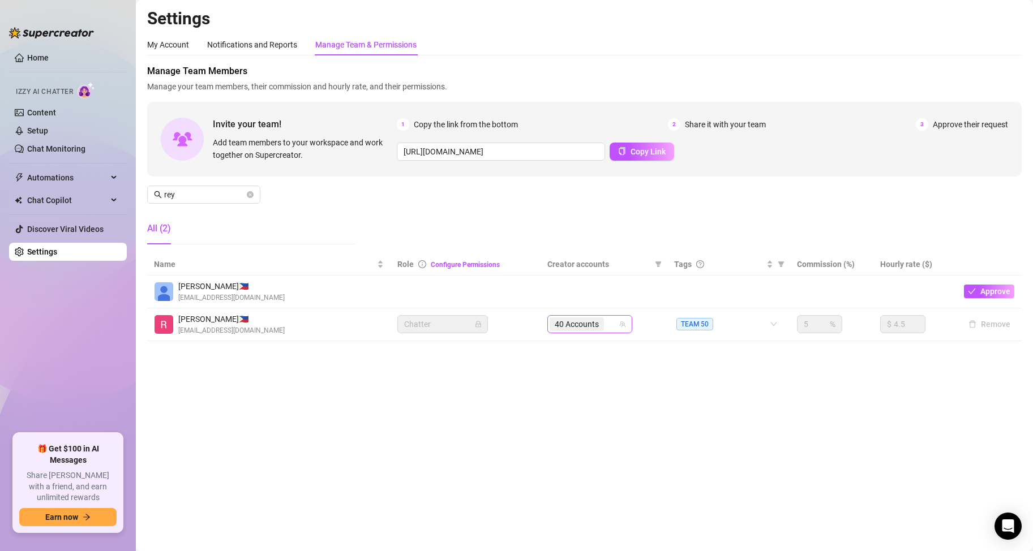
click at [610, 324] on div "40 Accounts" at bounding box center [583, 324] width 68 height 16
type input "509"
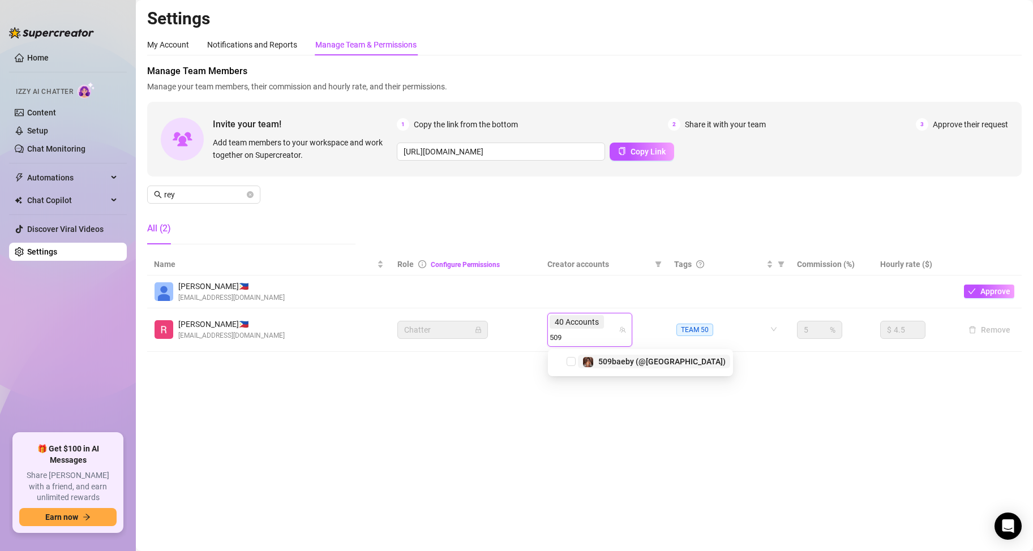
click at [606, 363] on span "509baeby (@[GEOGRAPHIC_DATA])" at bounding box center [661, 361] width 127 height 9
click at [565, 331] on input "search" at bounding box center [556, 338] width 15 height 14
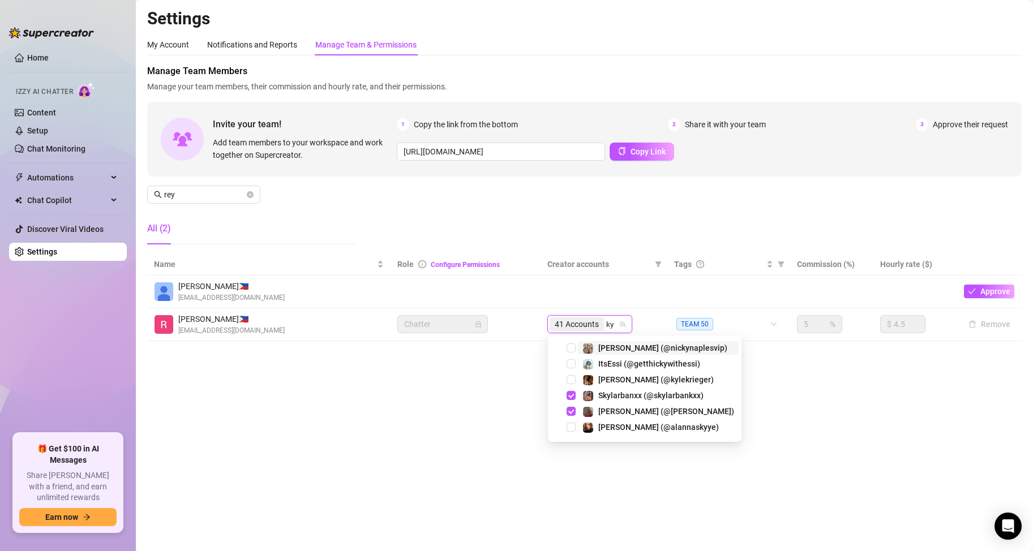
type input "kyl"
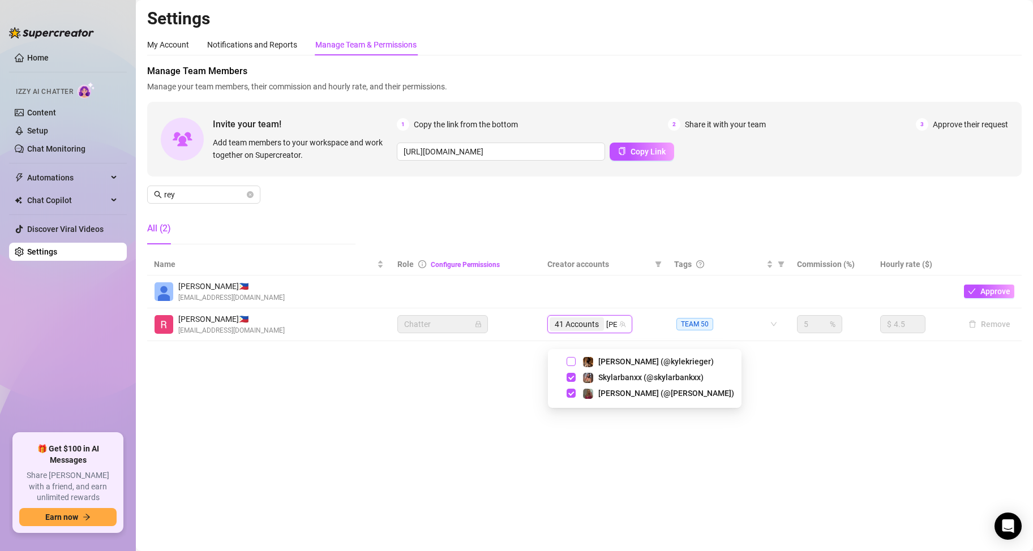
click at [573, 363] on span "Select tree node" at bounding box center [570, 361] width 9 height 9
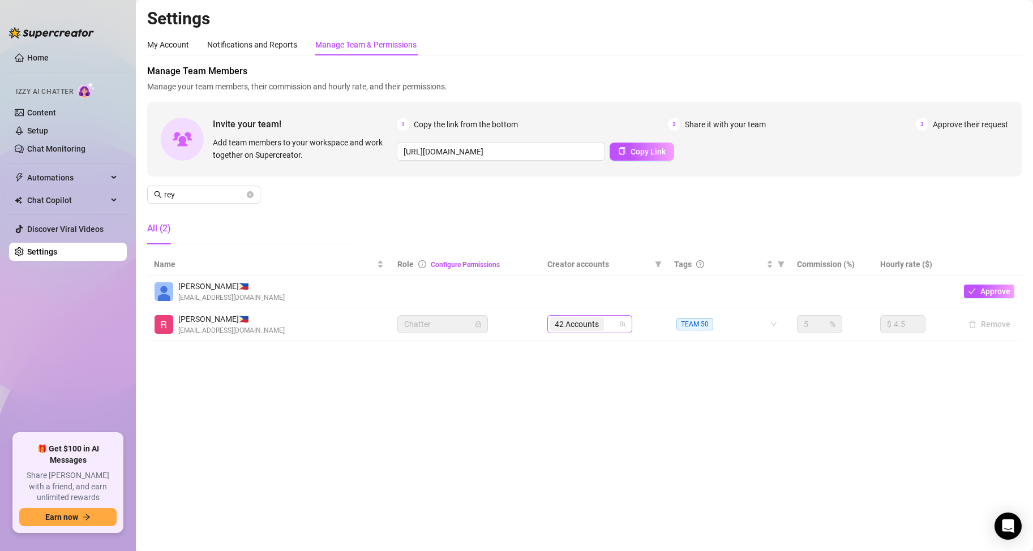
click at [608, 325] on input "search" at bounding box center [607, 324] width 2 height 14
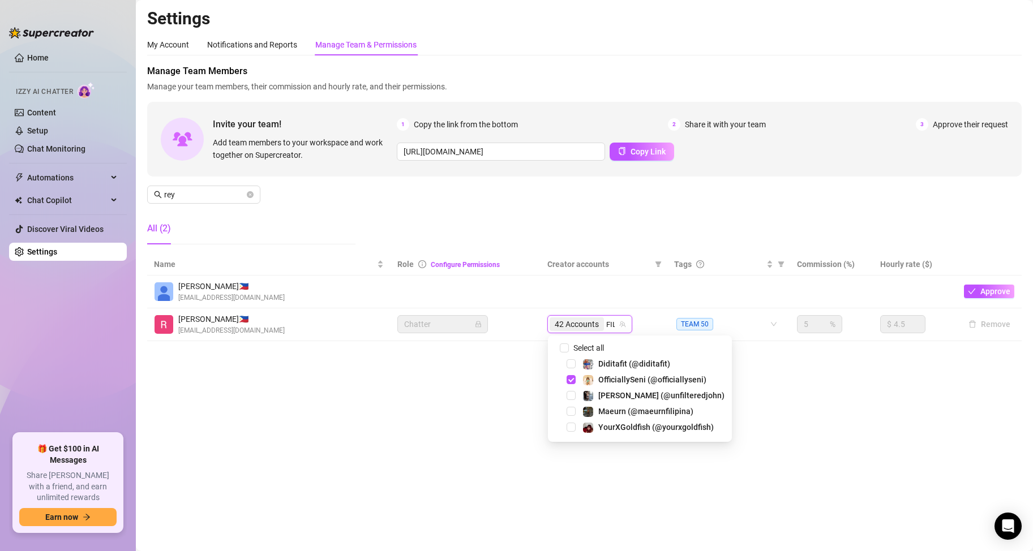
type input "FILI"
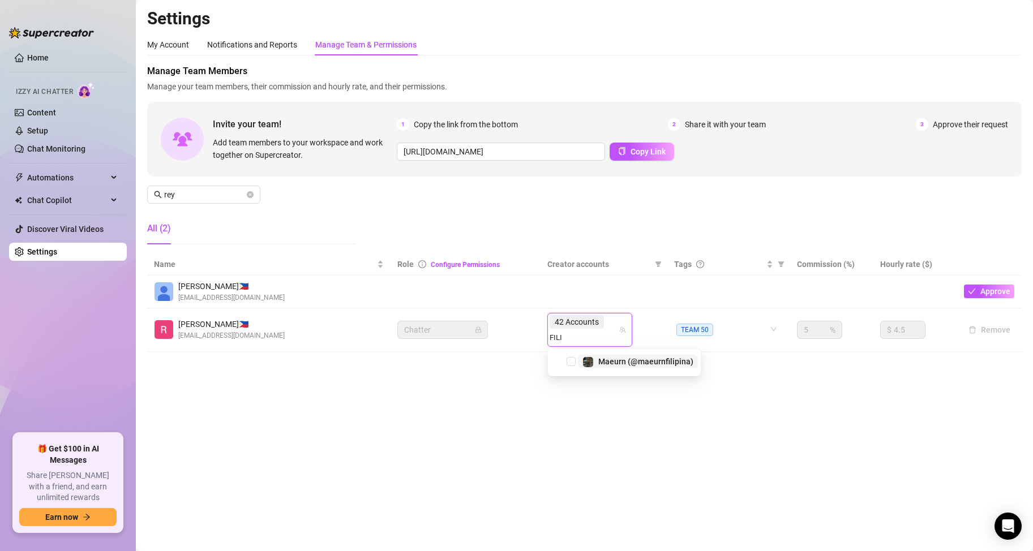
click at [582, 362] on span "Maeurn (@maeurnfilipina)" at bounding box center [638, 362] width 120 height 14
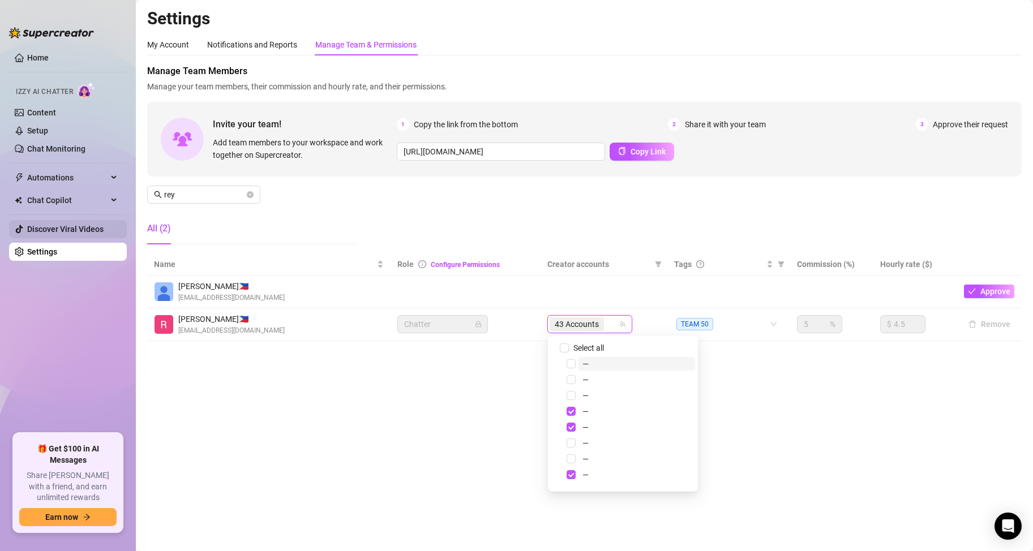
click at [408, 428] on main "Settings My Account Notifications and Reports Manage Team & Permissions Profile…" at bounding box center [584, 275] width 897 height 551
